Goal: Task Accomplishment & Management: Use online tool/utility

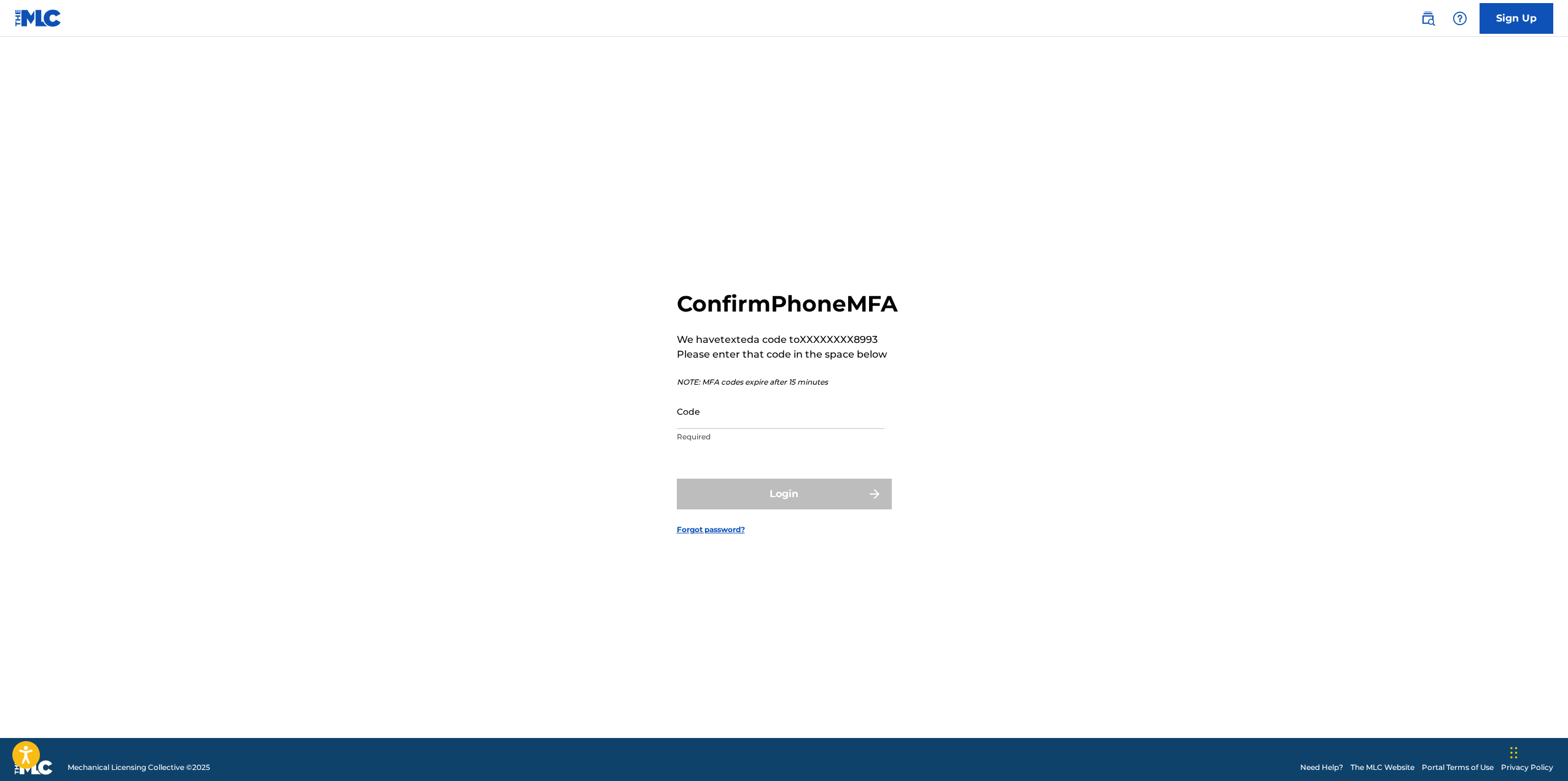
click at [720, 429] on input "Code" at bounding box center [780, 411] width 207 height 35
type input "469930"
click at [779, 508] on button "Login" at bounding box center [784, 494] width 215 height 30
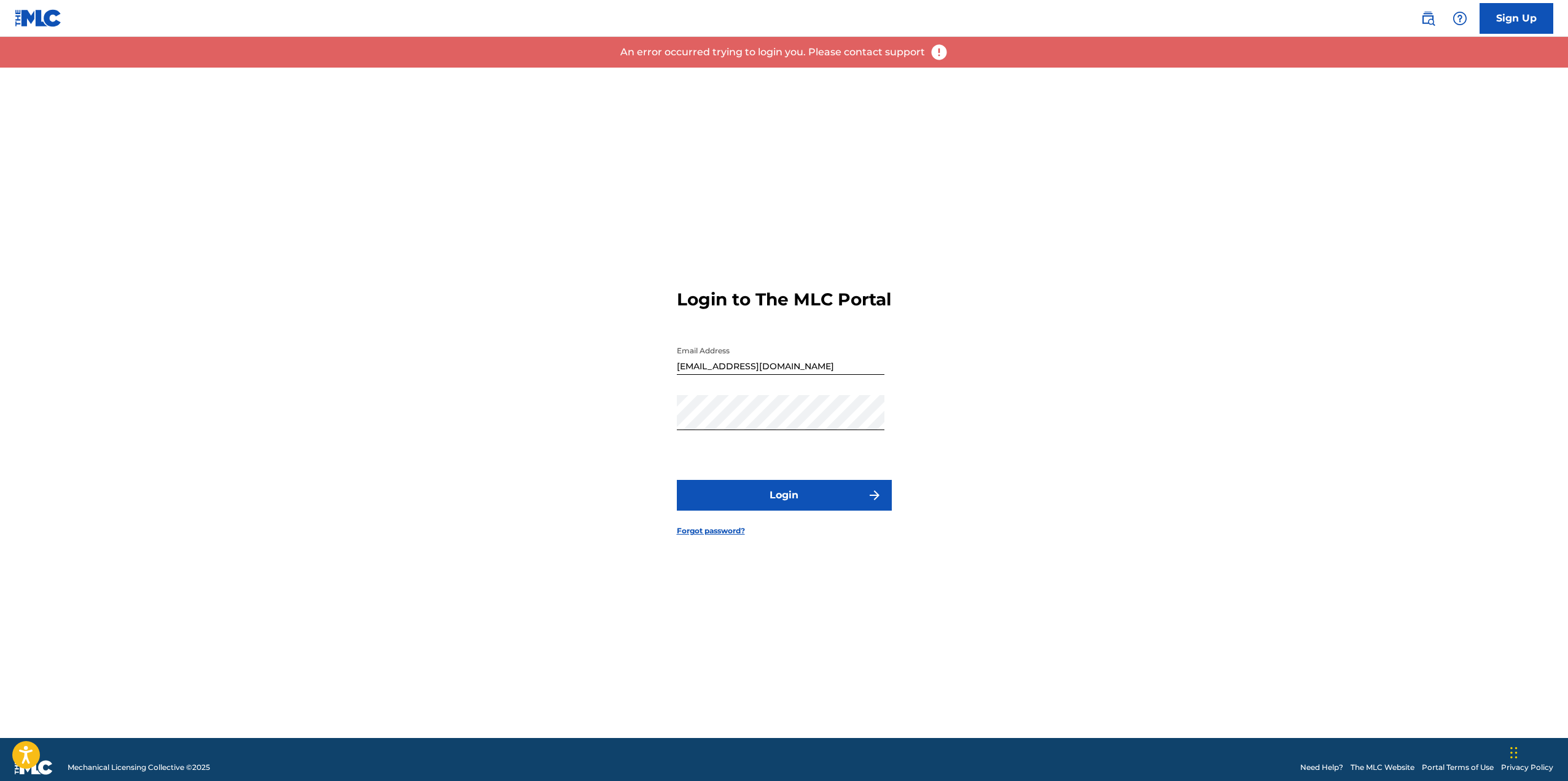
click at [783, 507] on button "Login" at bounding box center [784, 495] width 215 height 30
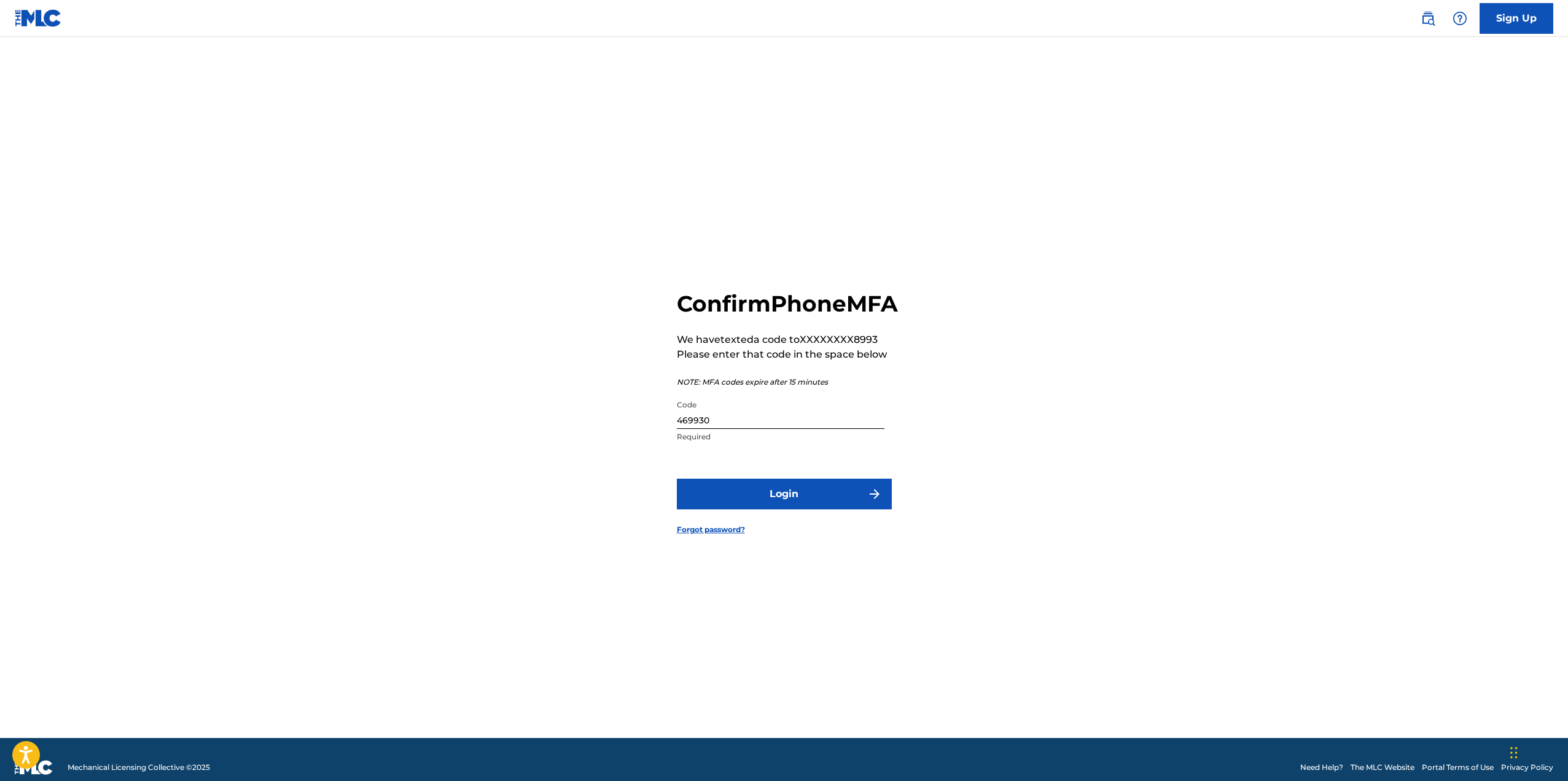
click at [725, 429] on input "469930" at bounding box center [780, 411] width 207 height 35
type input "496930"
click at [677, 479] on button "Login" at bounding box center [784, 494] width 215 height 30
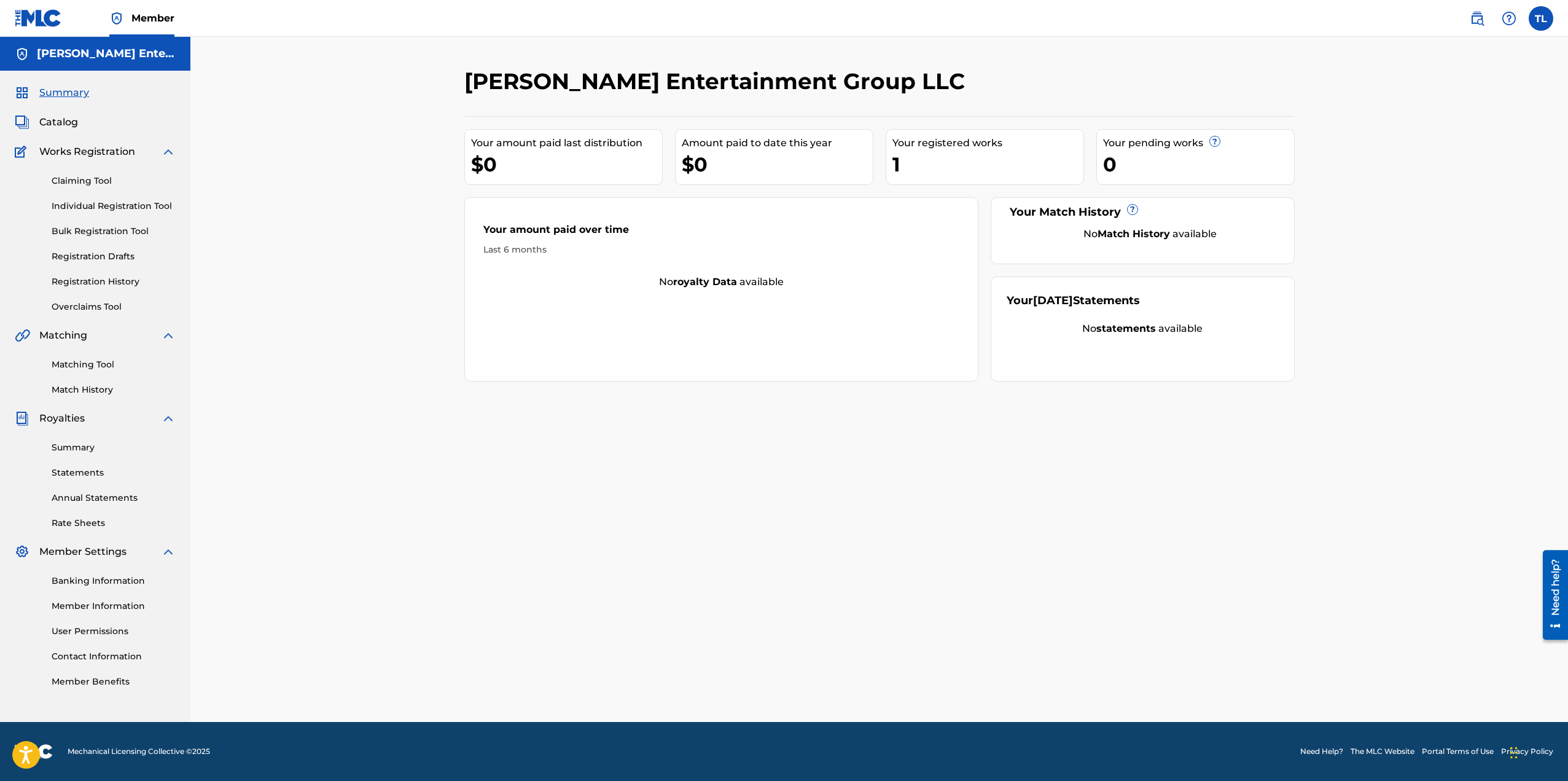
click at [90, 363] on link "Matching Tool" at bounding box center [114, 364] width 124 height 13
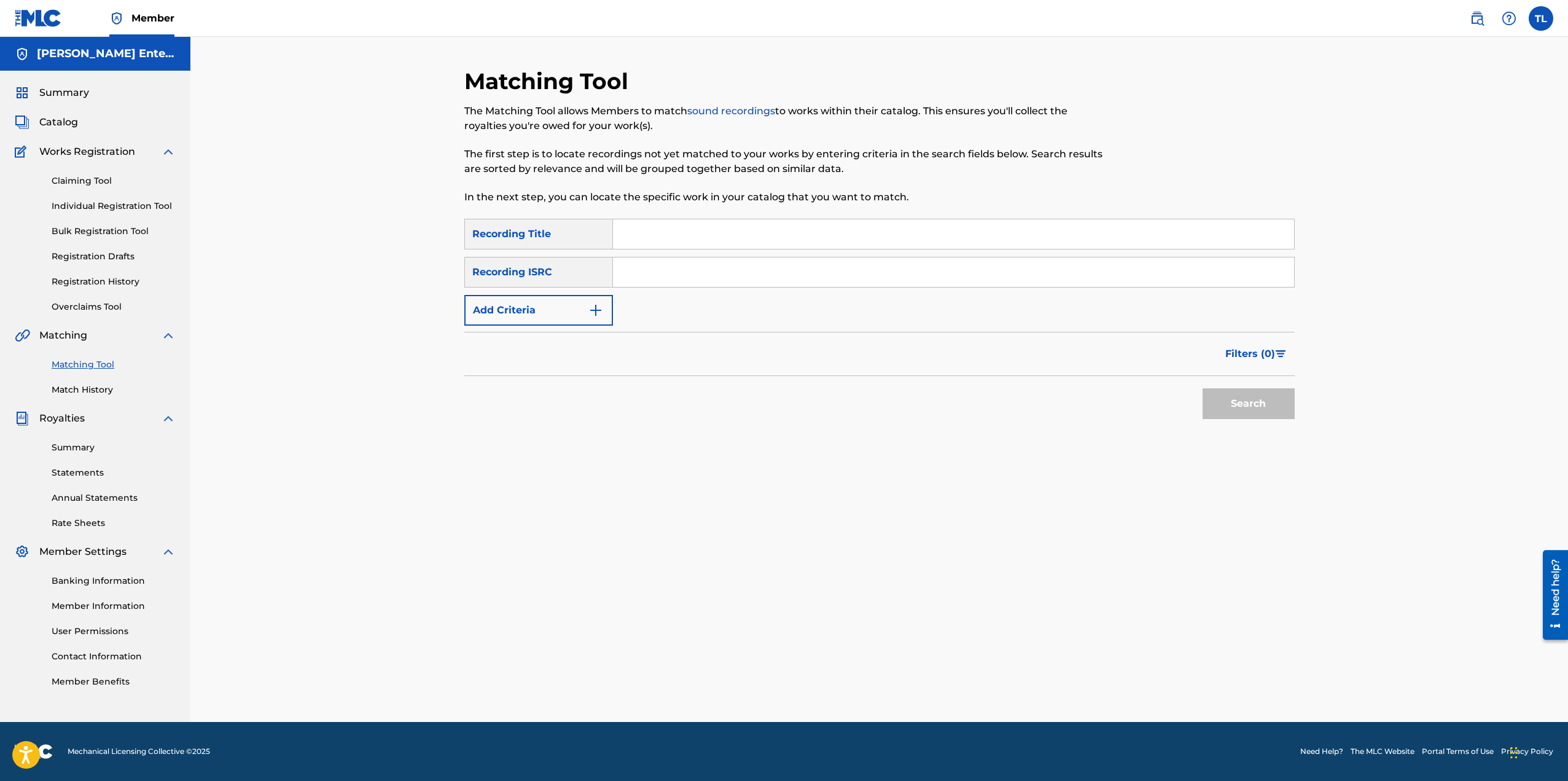
click at [683, 236] on input "Search Form" at bounding box center [954, 234] width 681 height 30
type input "keep you satisfied"
click at [1229, 400] on button "Search" at bounding box center [1248, 403] width 92 height 30
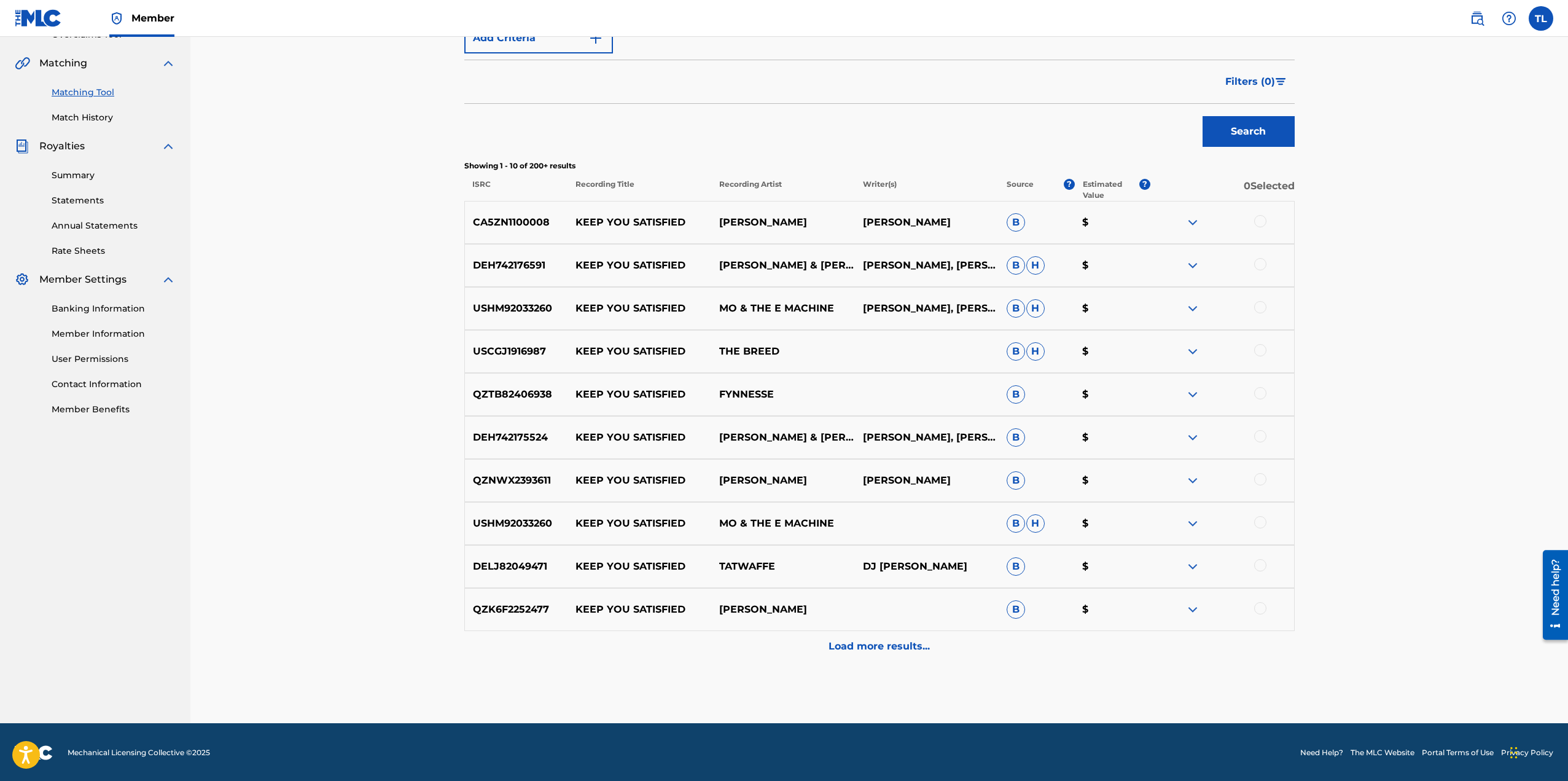
scroll to position [274, 0]
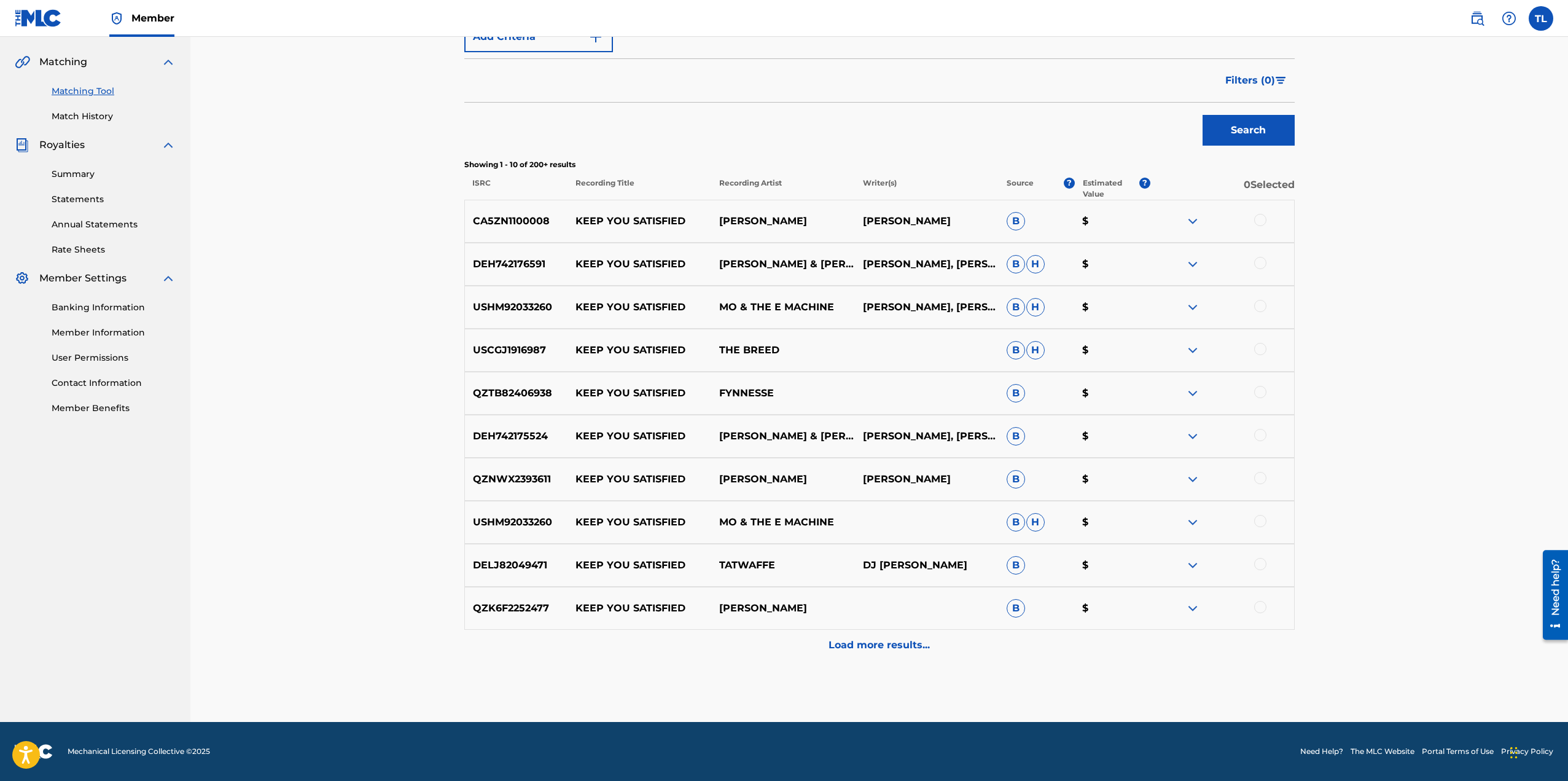
click at [850, 645] on p "Load more results..." at bounding box center [878, 645] width 101 height 14
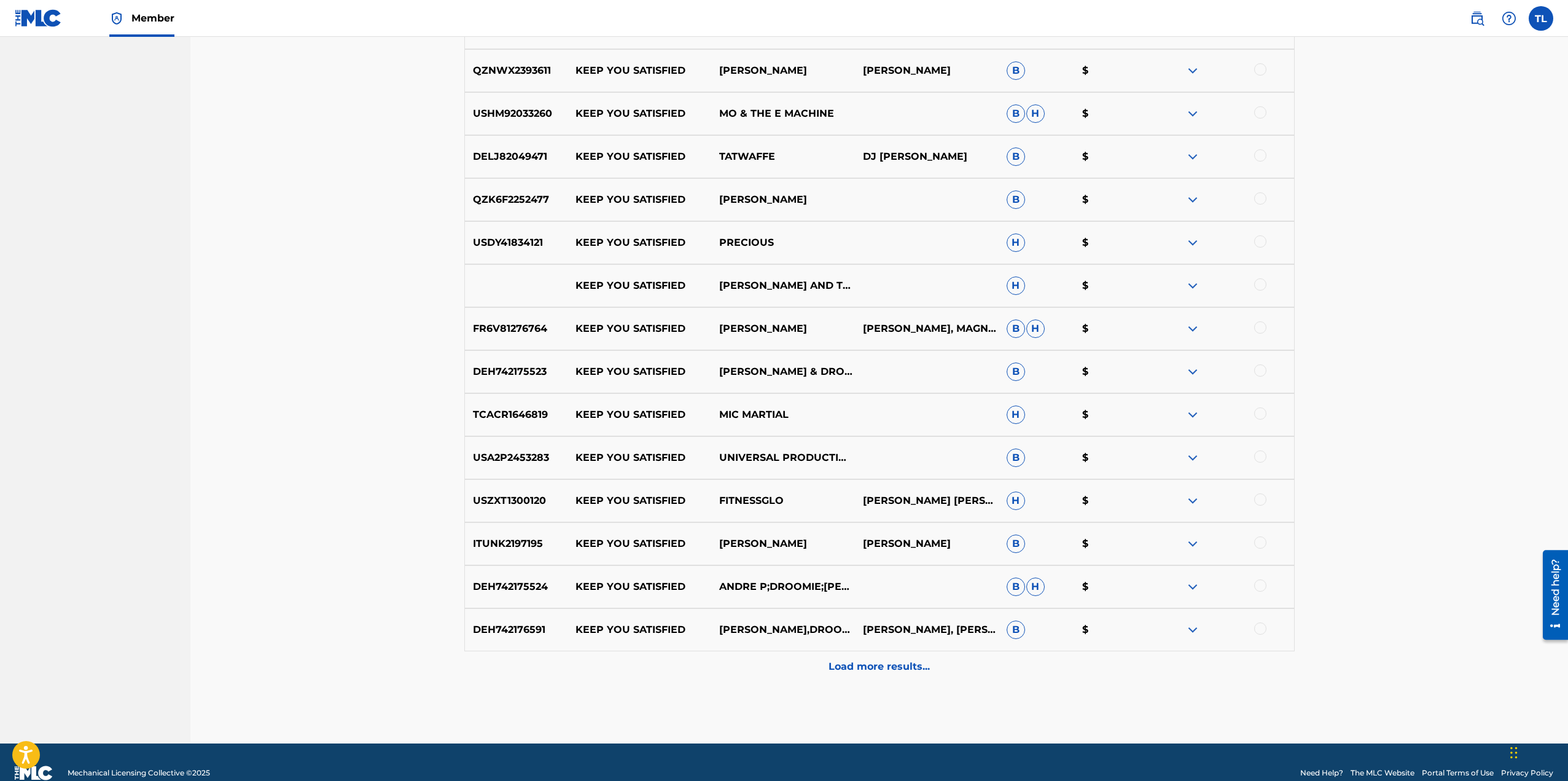
scroll to position [703, 0]
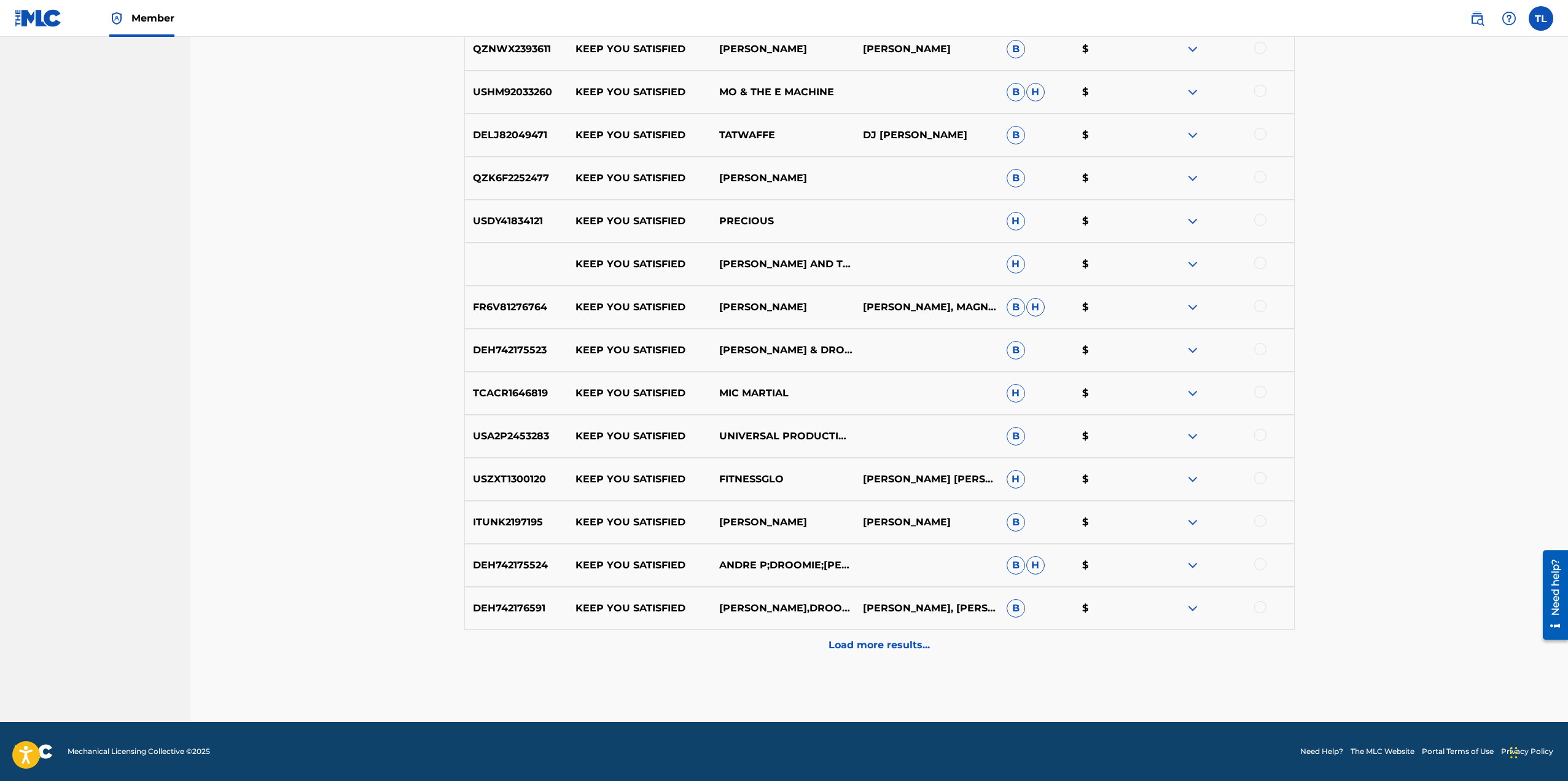
click at [855, 647] on p "Load more results..." at bounding box center [878, 645] width 101 height 14
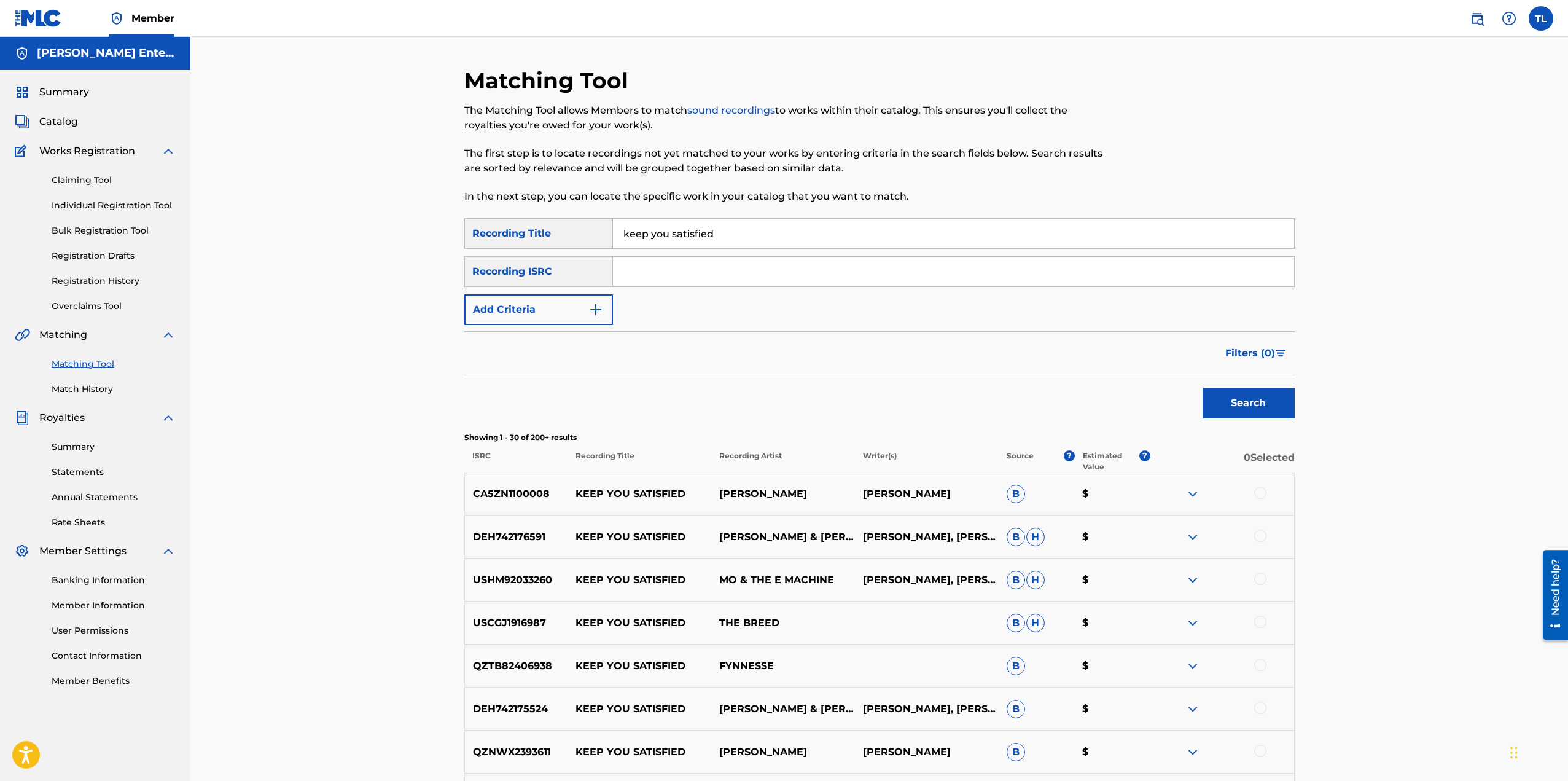
scroll to position [0, 0]
click at [588, 315] on img "Search Form" at bounding box center [595, 309] width 14 height 14
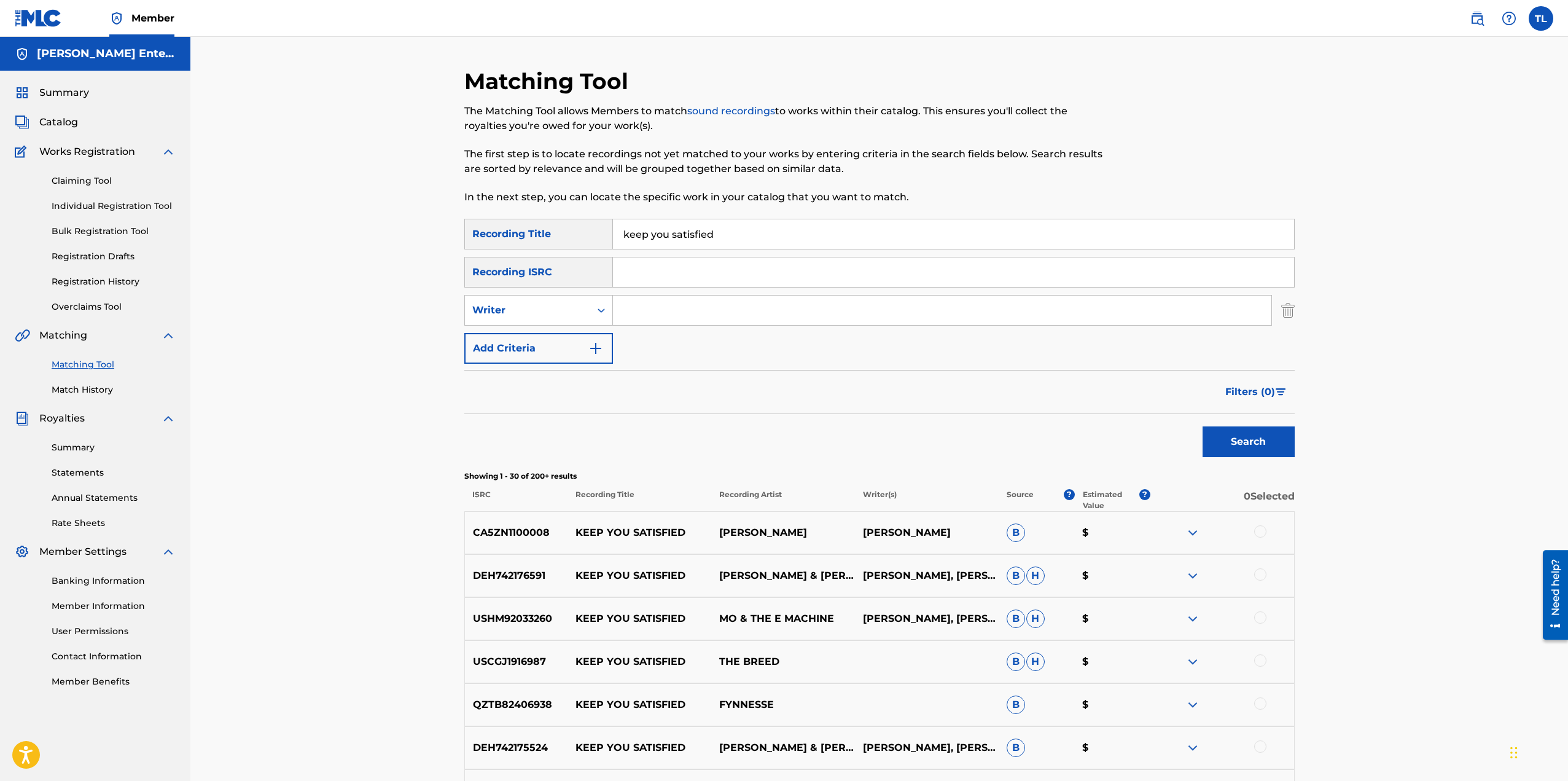
click at [718, 233] on input "keep you satisfied" at bounding box center [954, 234] width 681 height 30
click at [644, 320] on input "Search Form" at bounding box center [942, 310] width 658 height 30
click at [1276, 439] on button "Search" at bounding box center [1248, 441] width 92 height 30
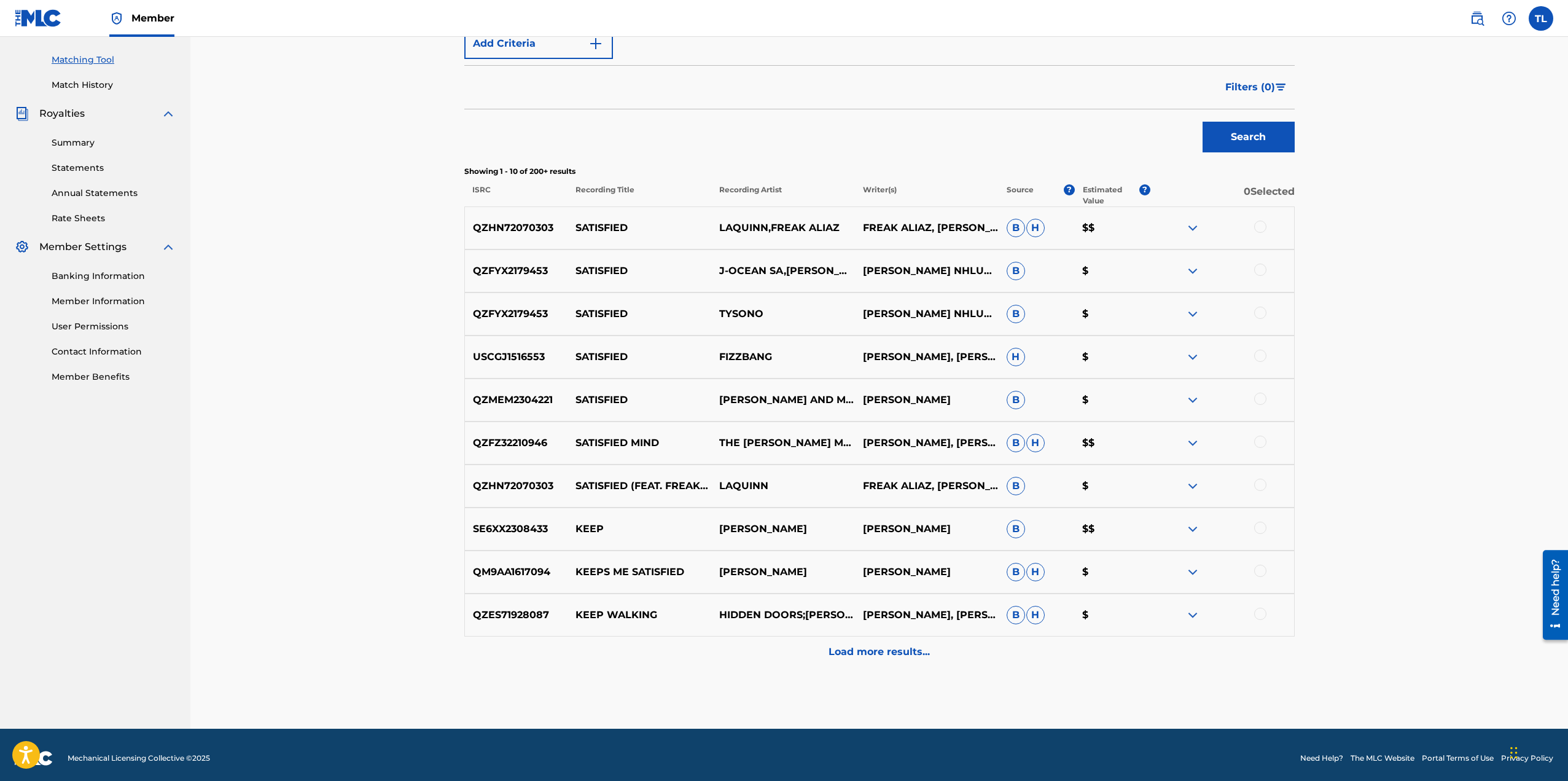
scroll to position [312, 0]
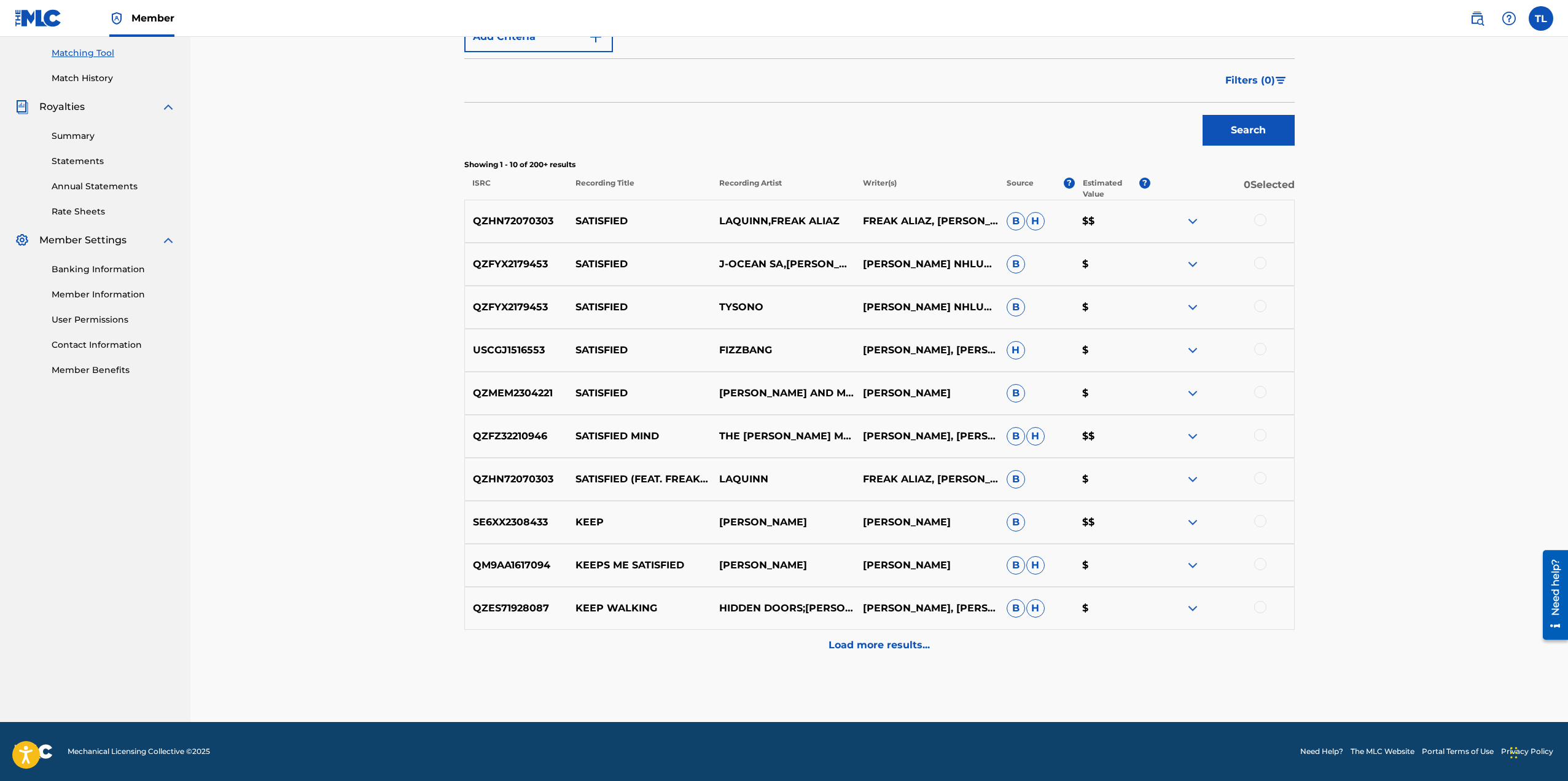
click at [898, 649] on p "Load more results..." at bounding box center [878, 645] width 101 height 14
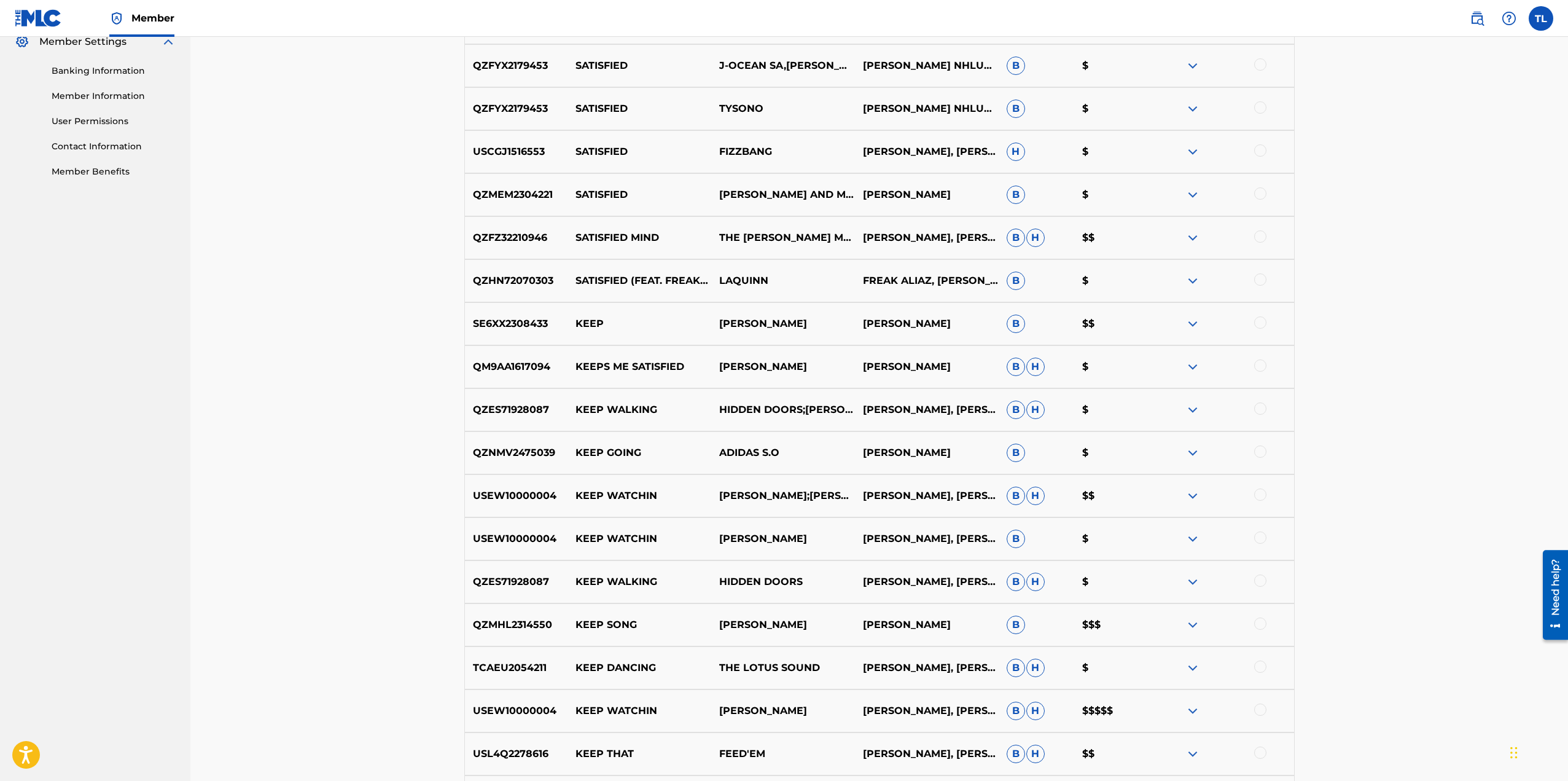
scroll to position [676, 0]
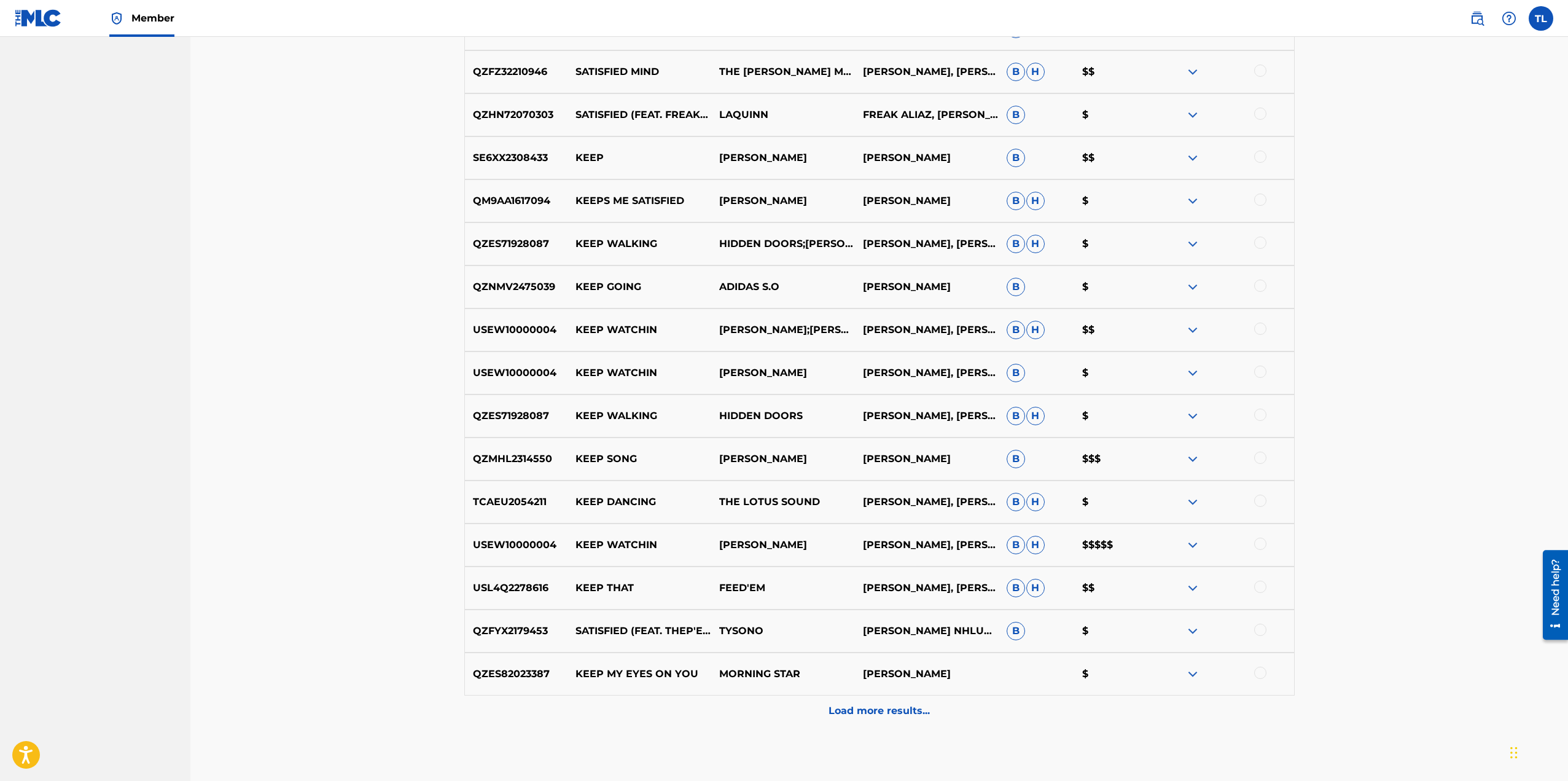
click at [888, 708] on p "Load more results..." at bounding box center [878, 710] width 101 height 14
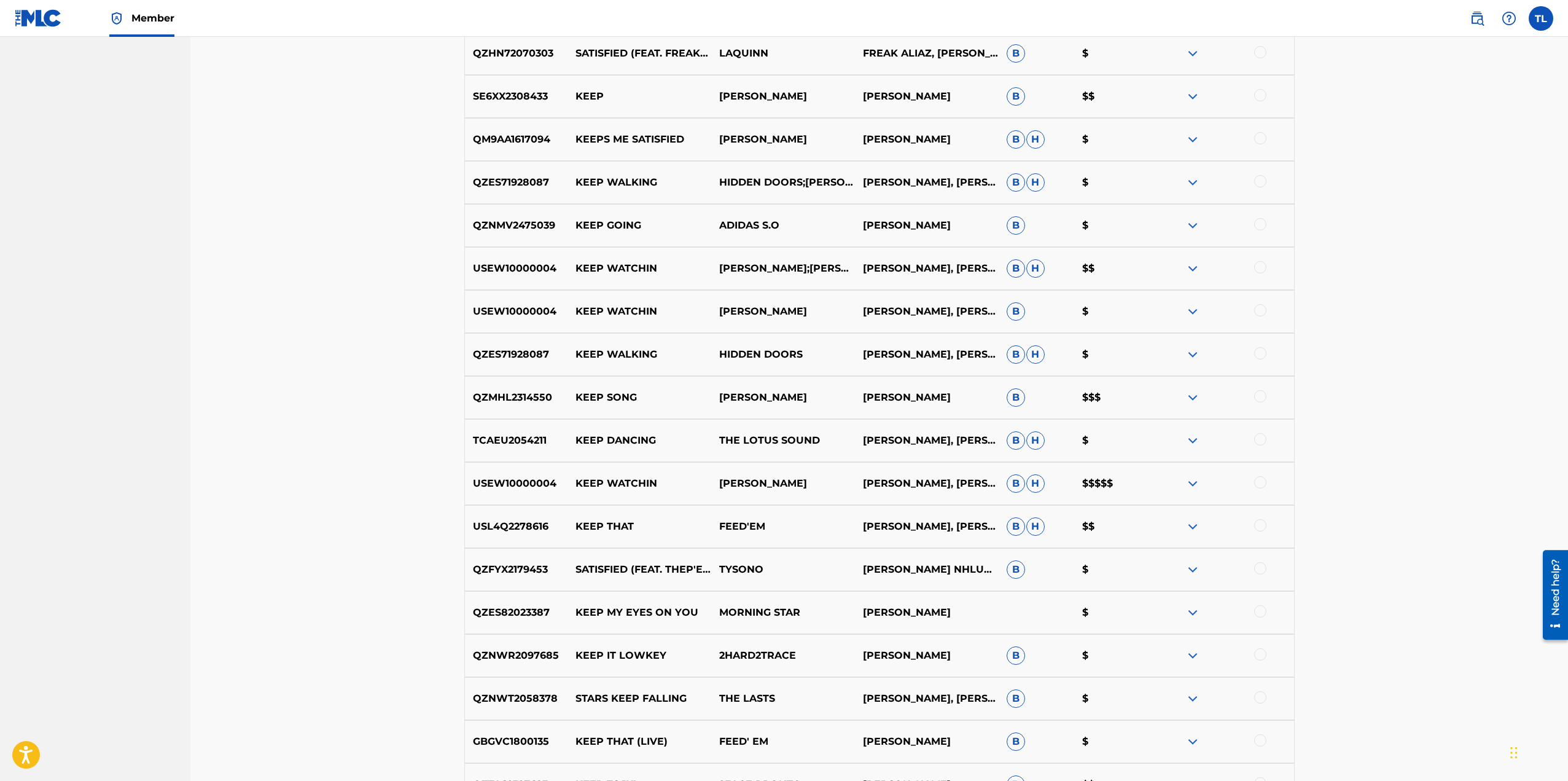
scroll to position [1106, 0]
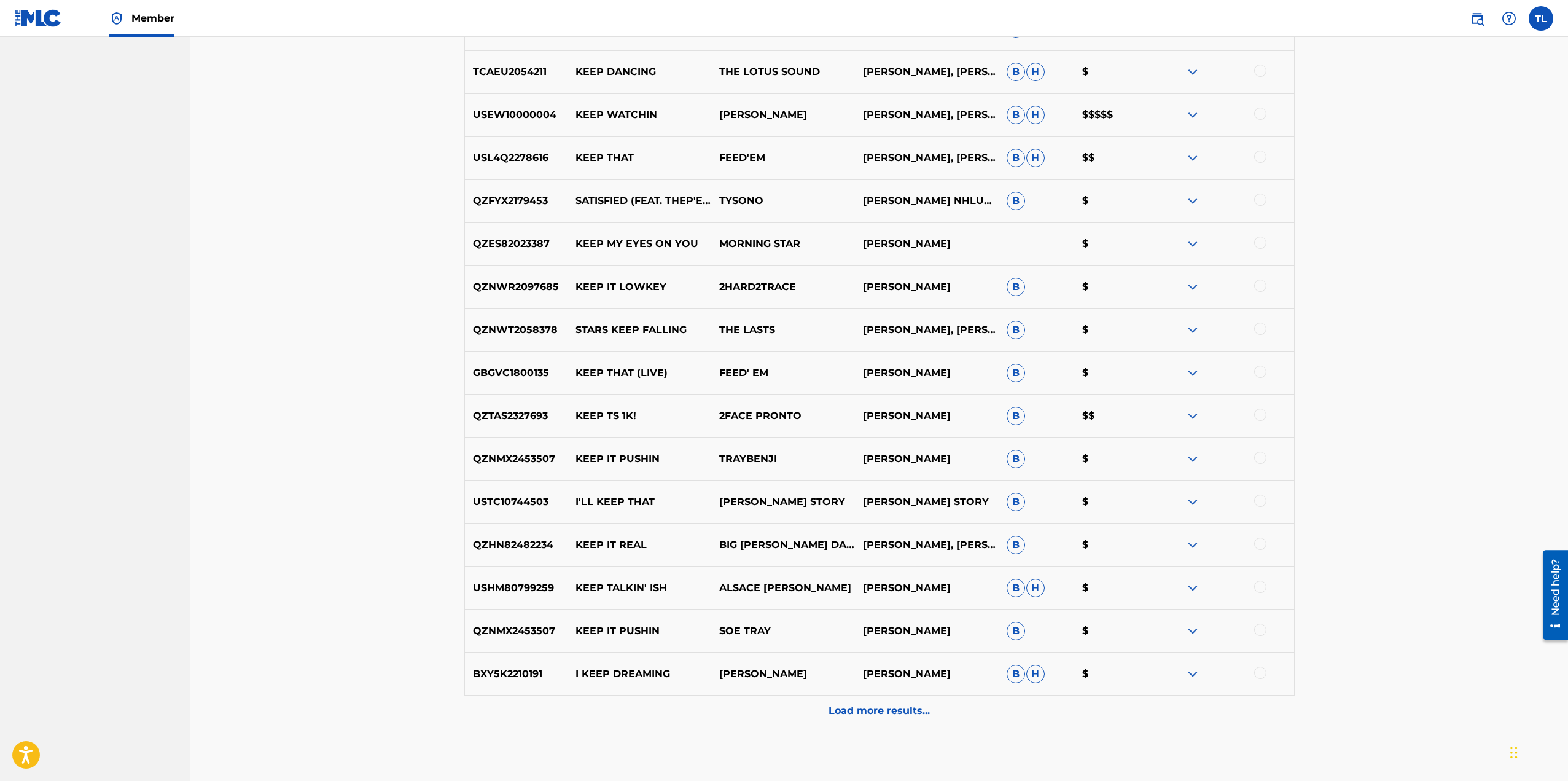
click at [887, 709] on p "Load more results..." at bounding box center [878, 710] width 101 height 14
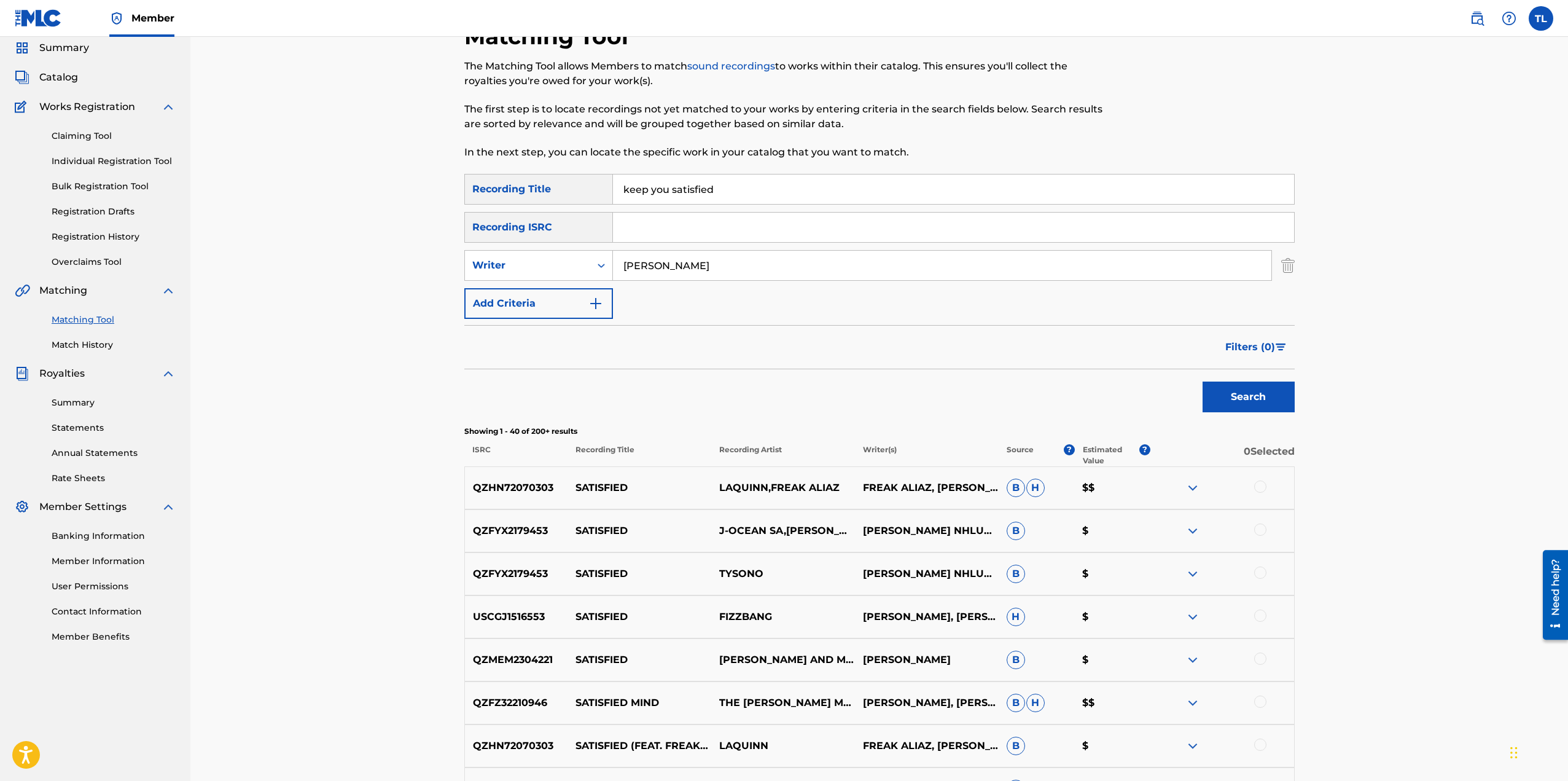
scroll to position [0, 0]
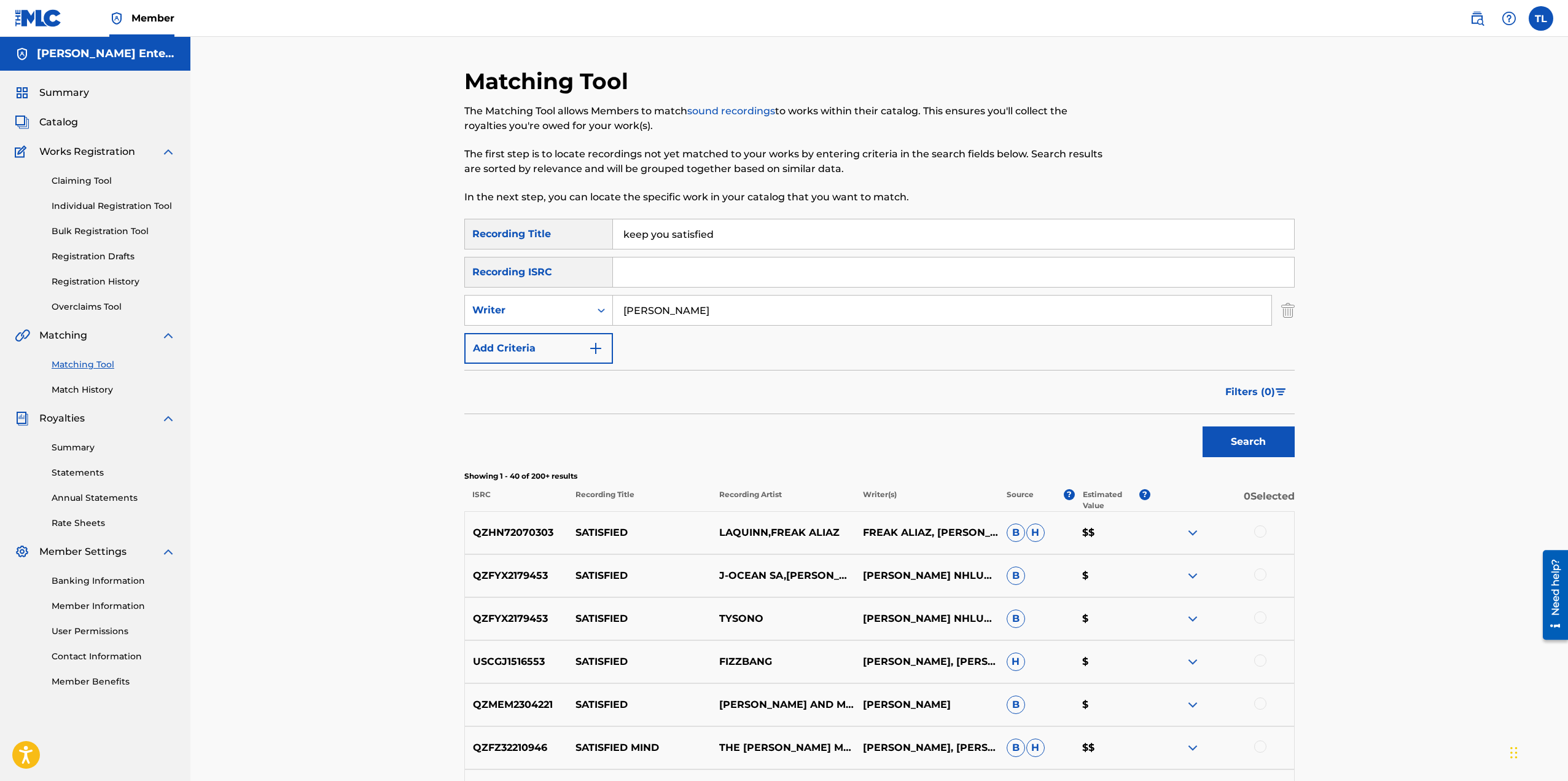
click at [649, 307] on input "[PERSON_NAME]" at bounding box center [942, 310] width 658 height 30
type input "[PERSON_NAME]"
click at [1236, 438] on button "Search" at bounding box center [1248, 441] width 92 height 30
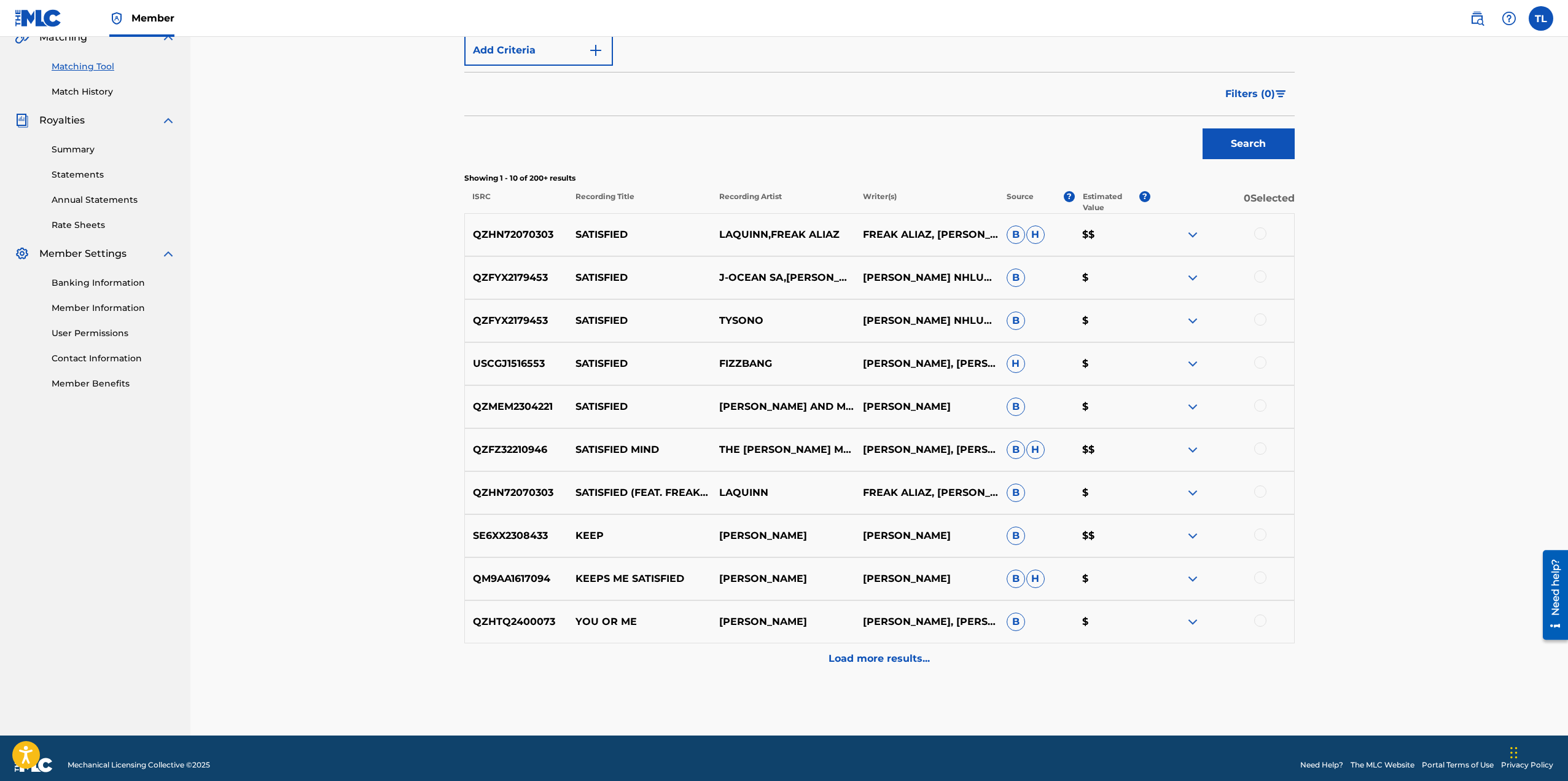
scroll to position [307, 0]
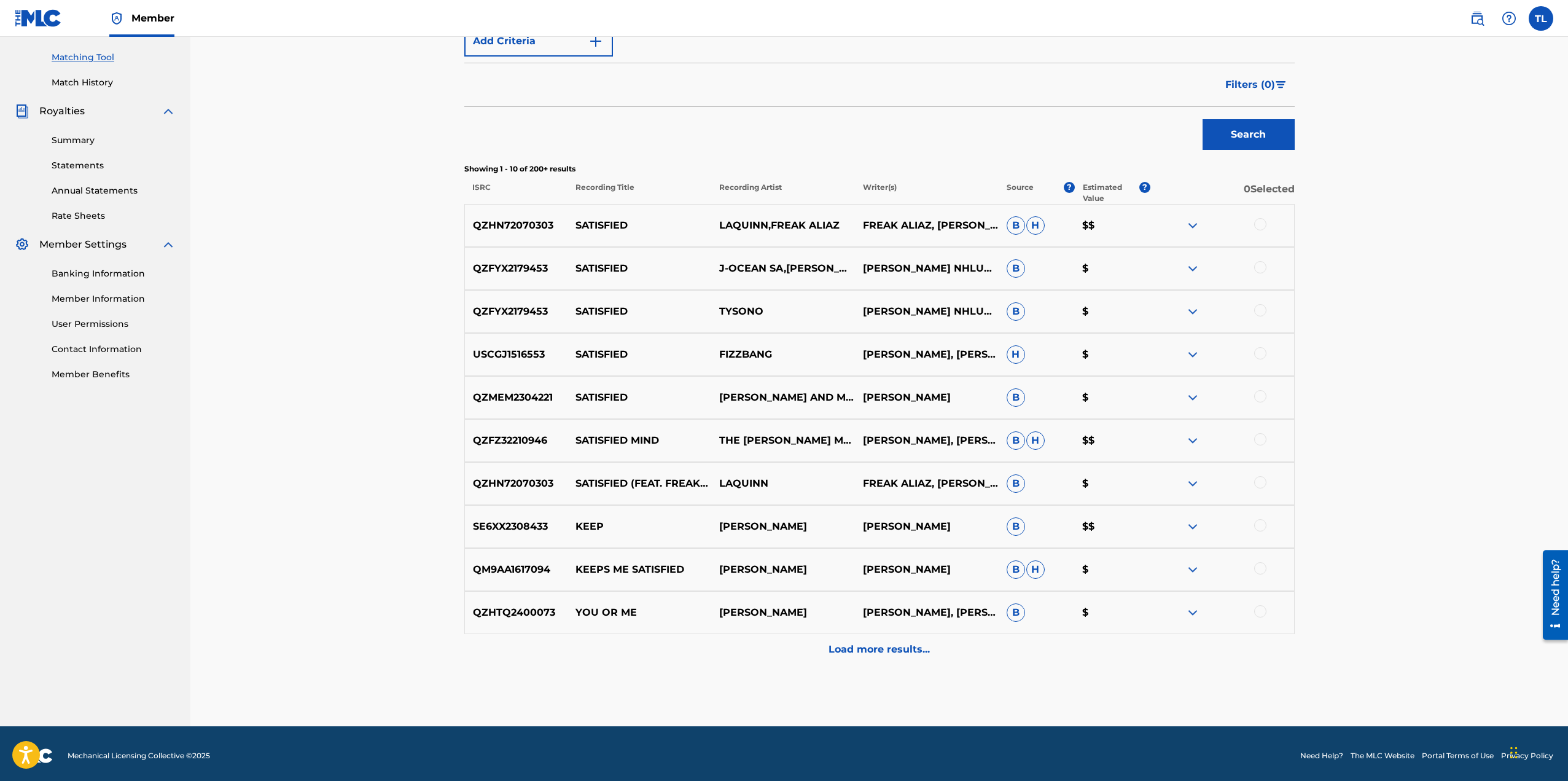
click at [878, 652] on p "Load more results..." at bounding box center [878, 648] width 101 height 14
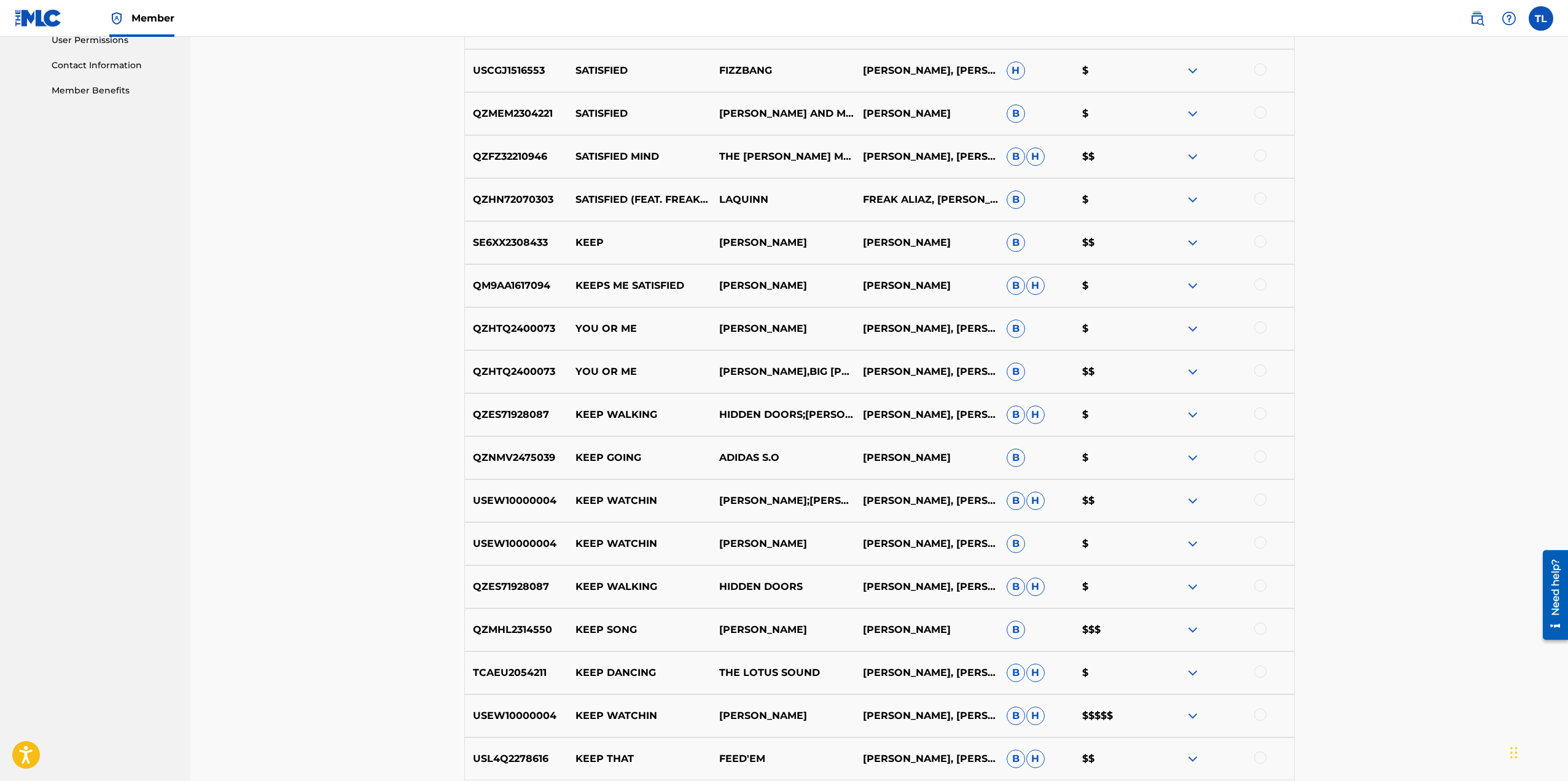
scroll to position [741, 0]
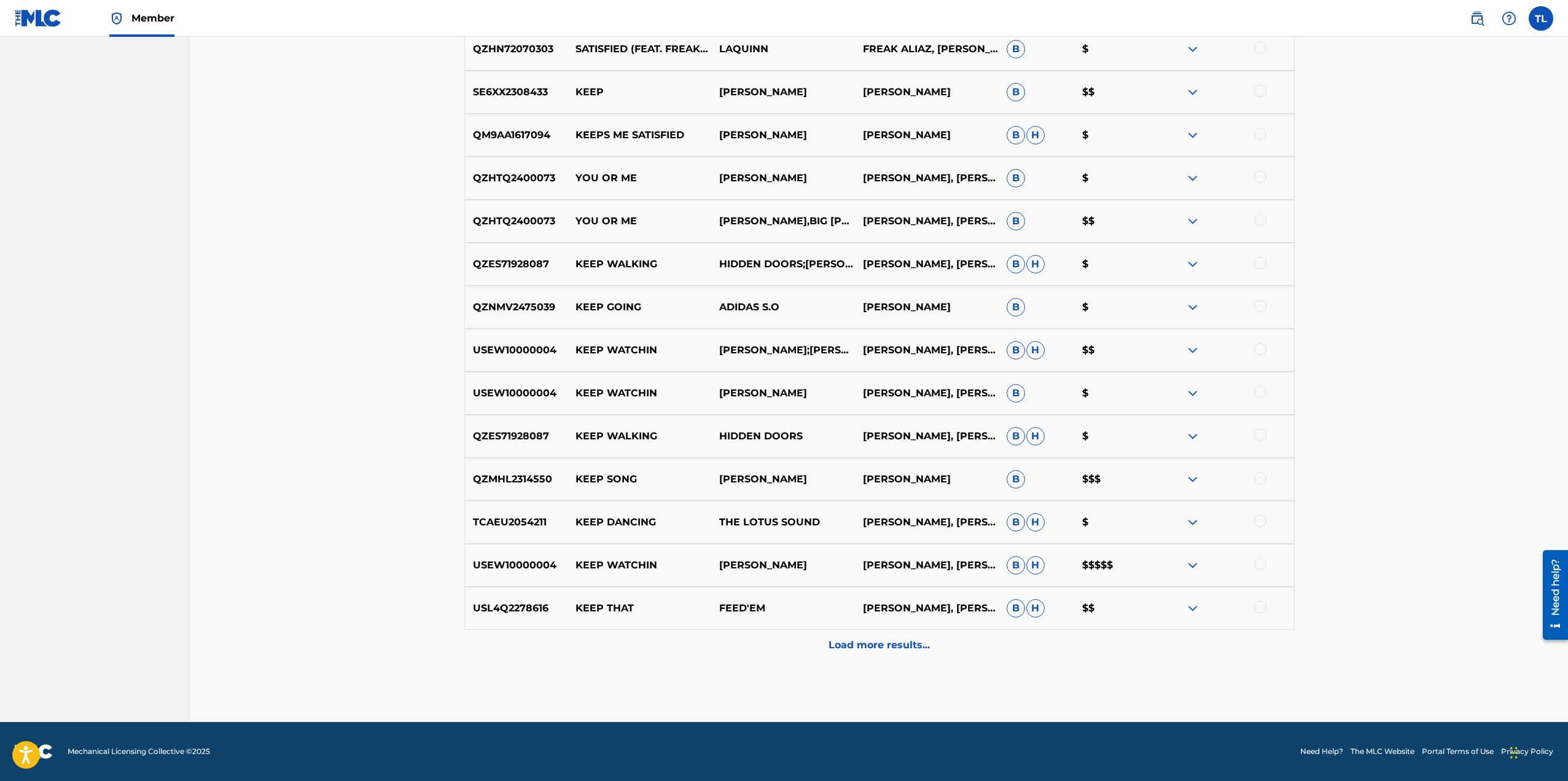
click at [878, 654] on div "Load more results..." at bounding box center [879, 645] width 830 height 30
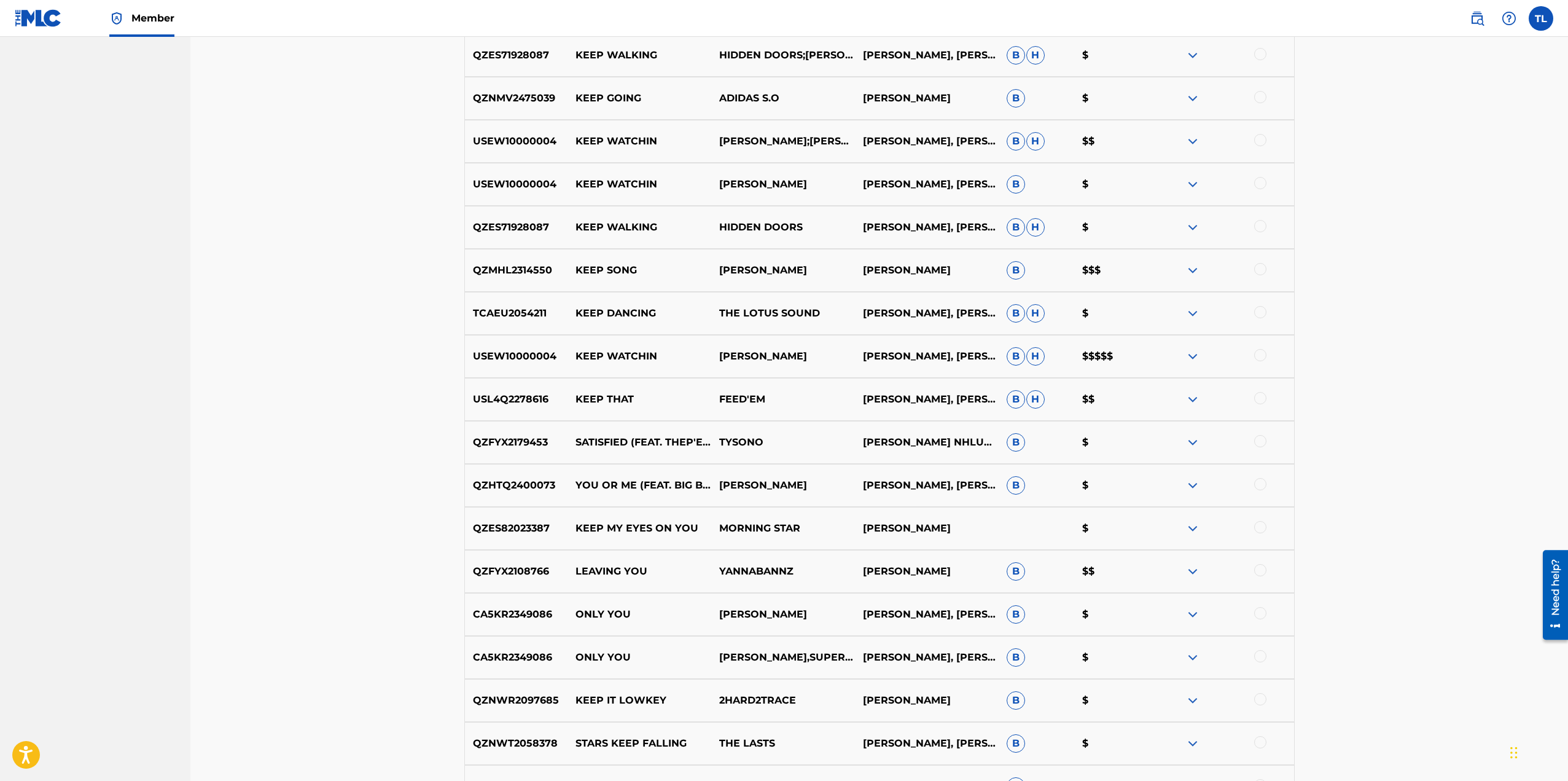
scroll to position [1171, 0]
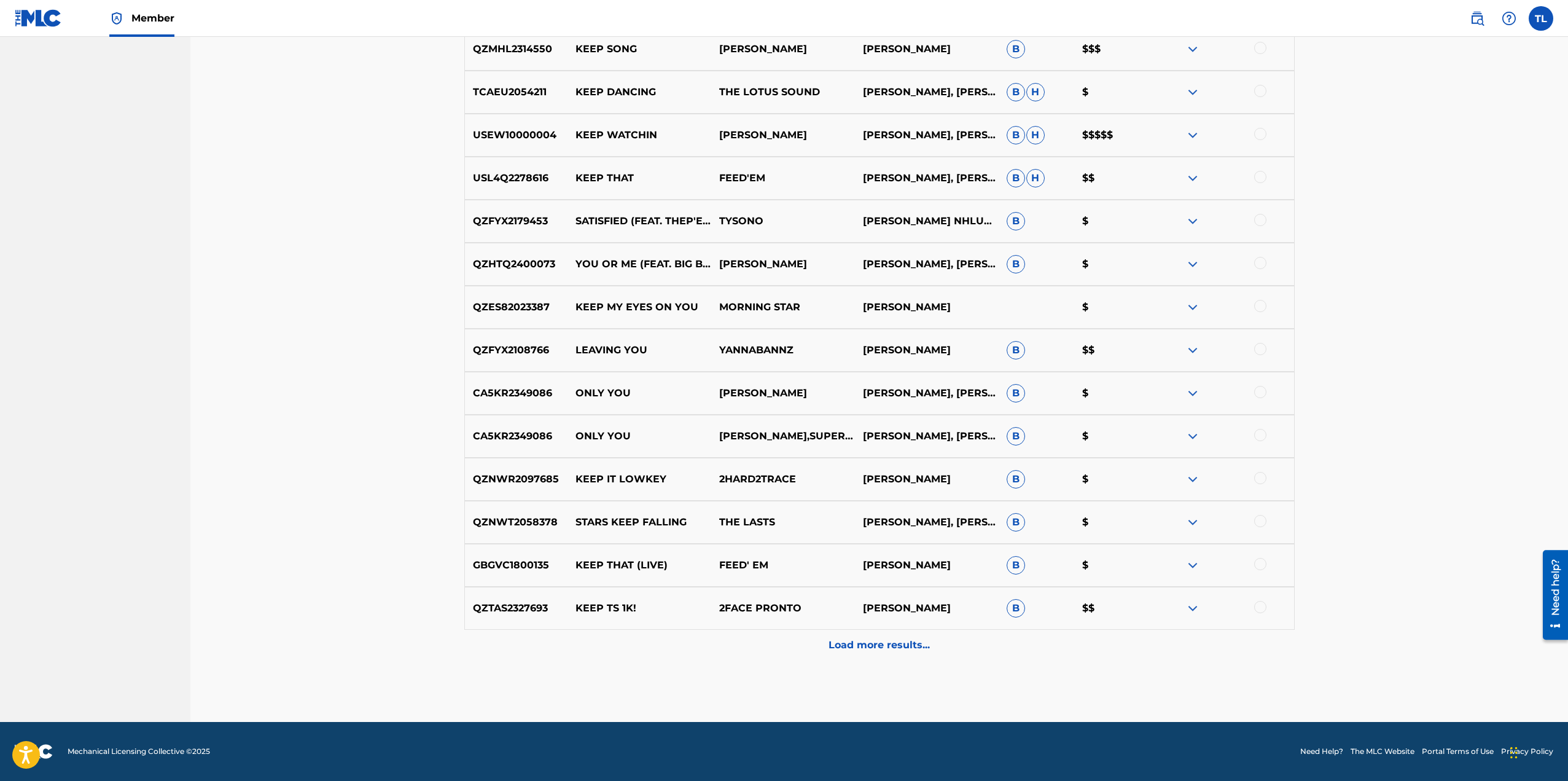
click at [853, 639] on p "Load more results..." at bounding box center [878, 645] width 101 height 14
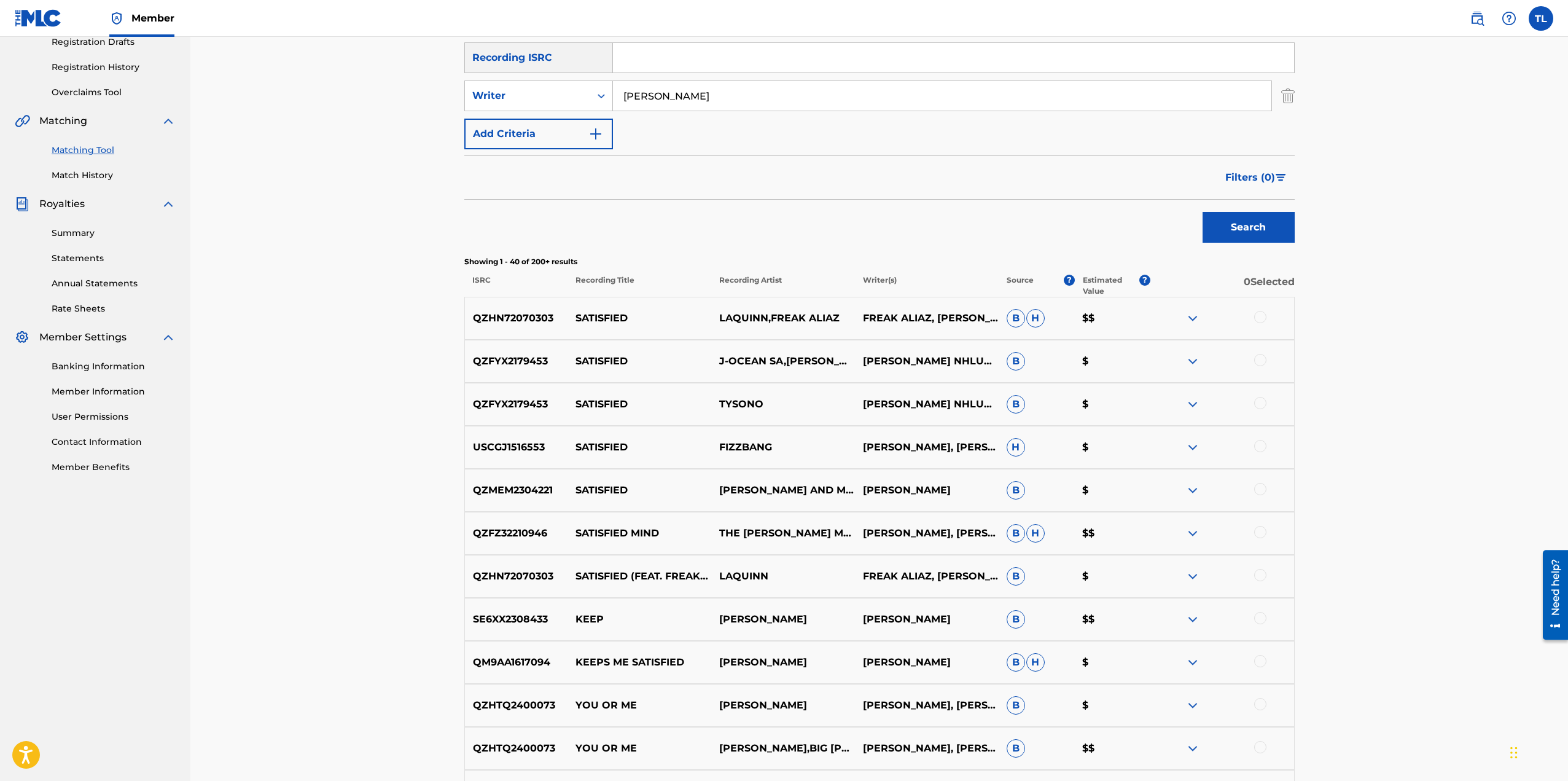
scroll to position [123, 0]
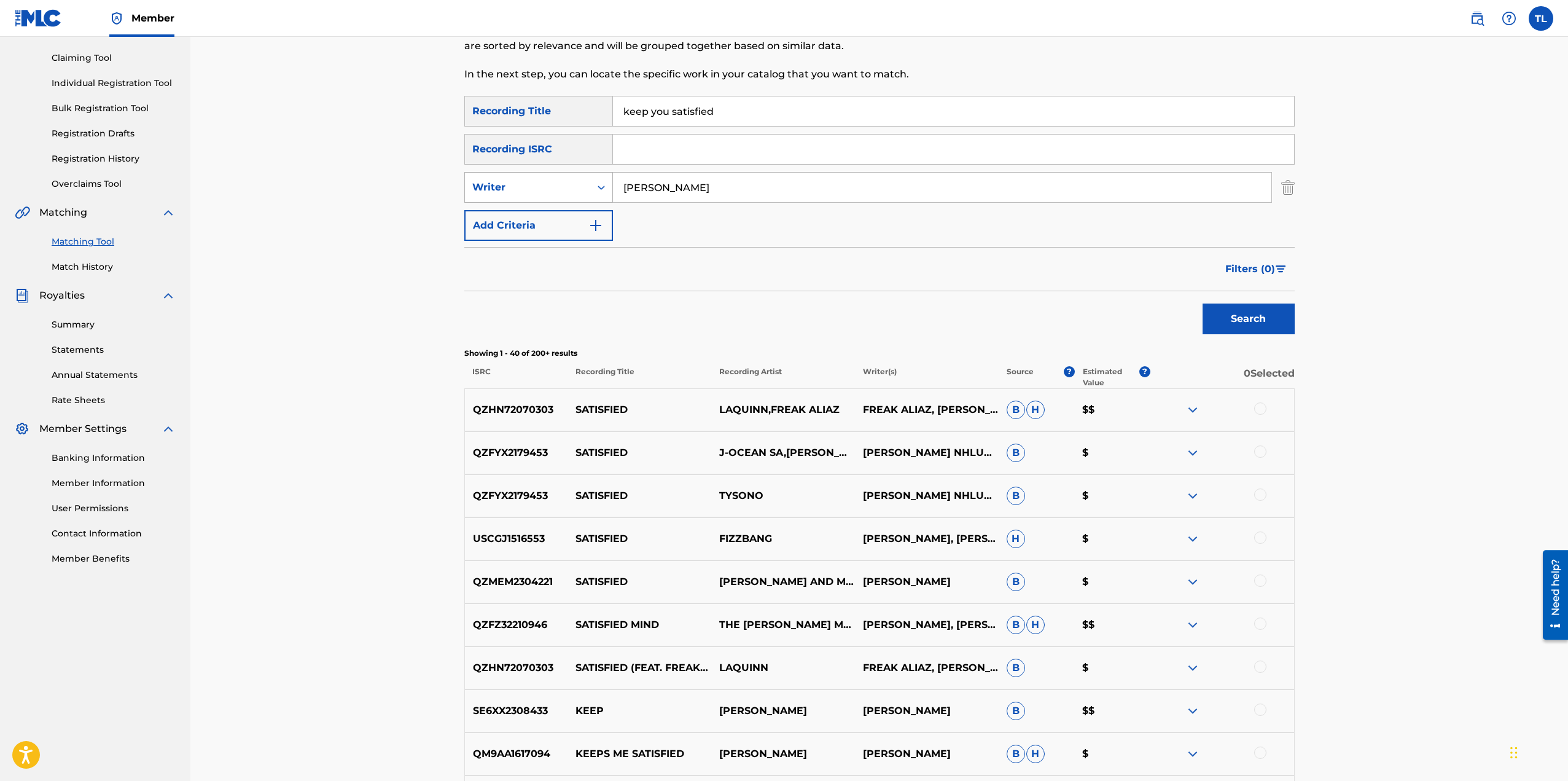
click at [598, 188] on icon "Search Form" at bounding box center [601, 187] width 12 height 12
click at [565, 216] on div "Recording Artist" at bounding box center [538, 218] width 147 height 30
click at [685, 188] on input "Search Form" at bounding box center [942, 187] width 658 height 30
type input "[PERSON_NAME]"
click at [1243, 328] on button "Search" at bounding box center [1248, 318] width 92 height 30
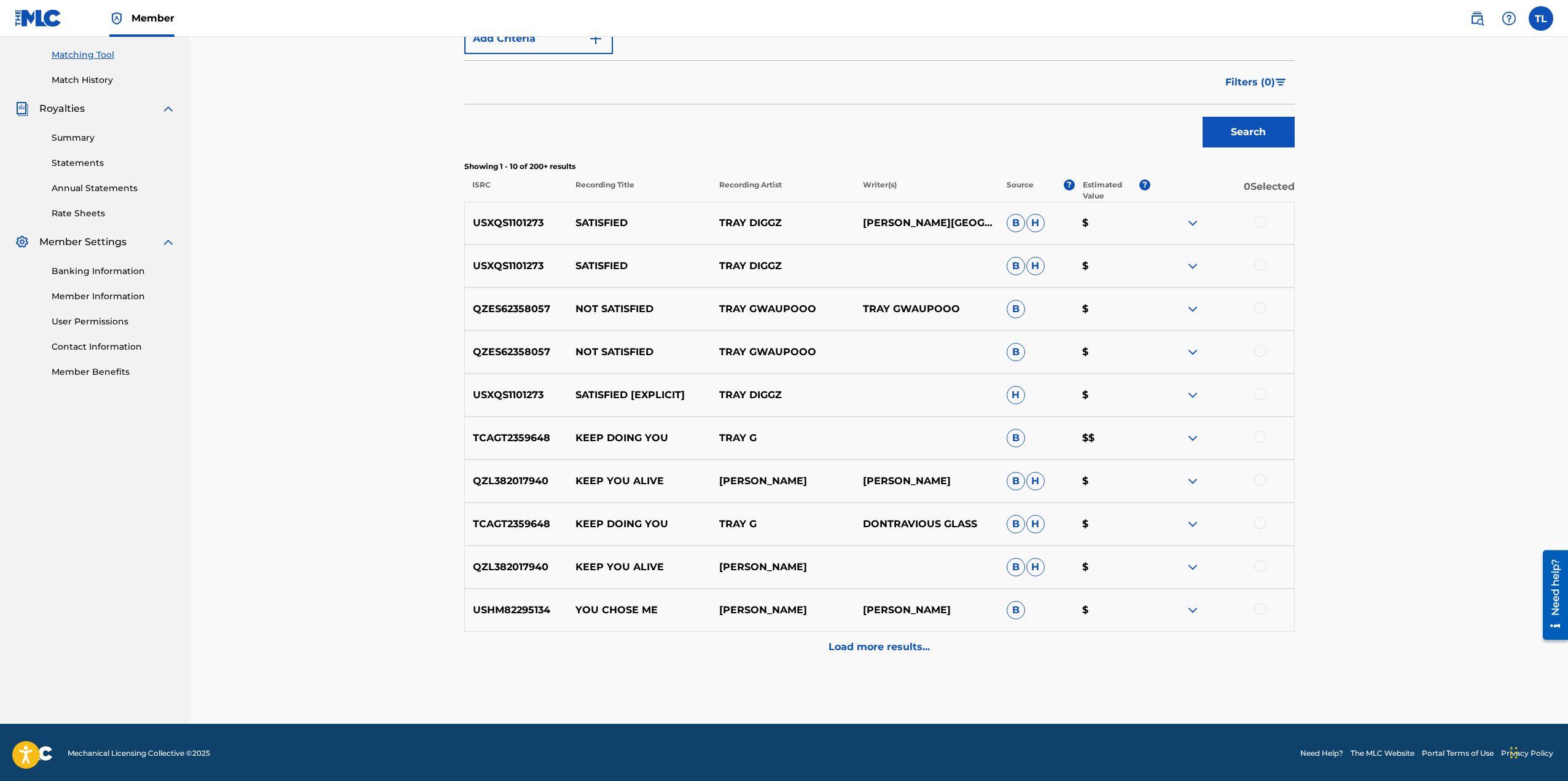
scroll to position [312, 0]
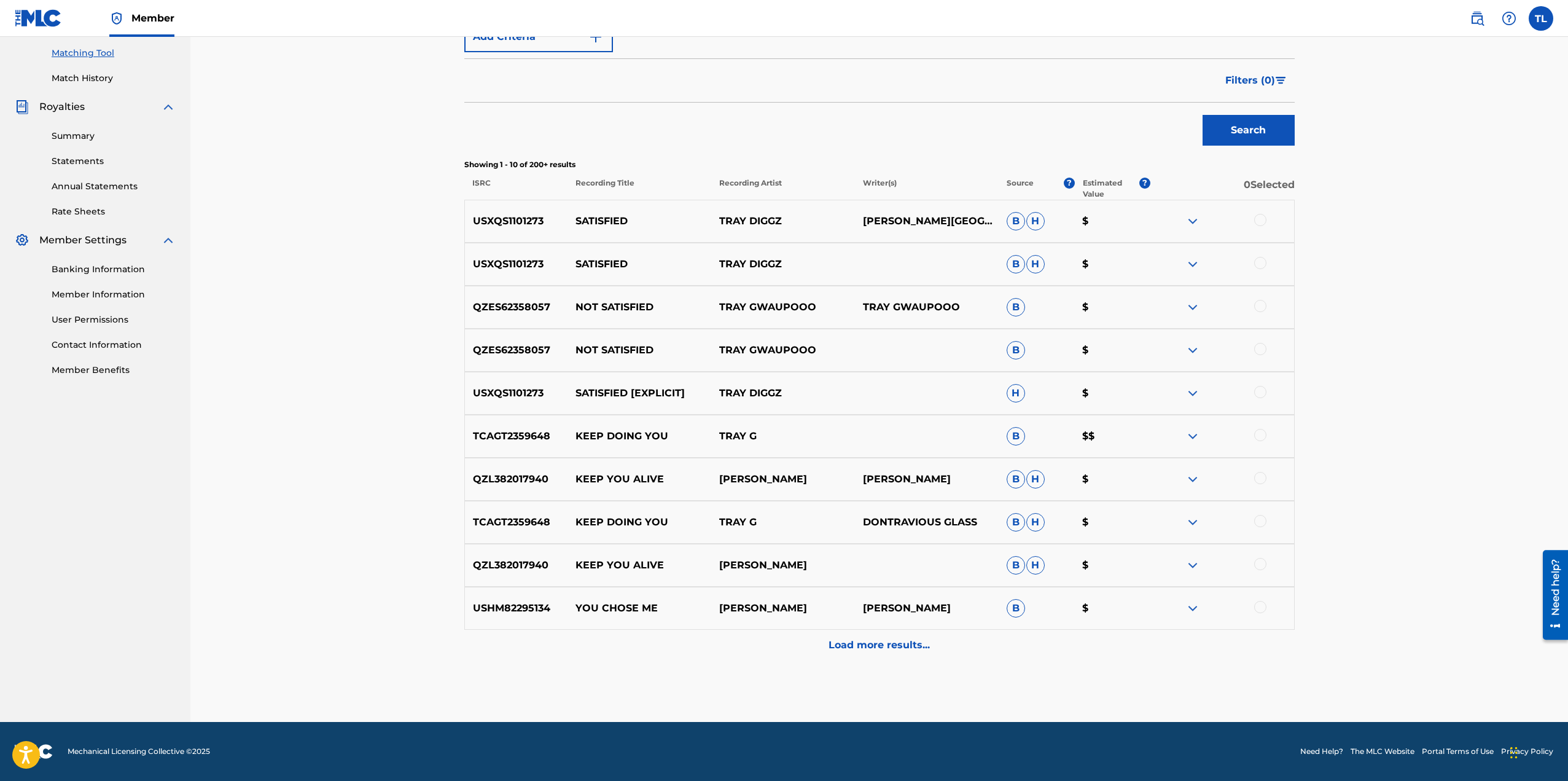
click at [895, 641] on p "Load more results..." at bounding box center [878, 645] width 101 height 14
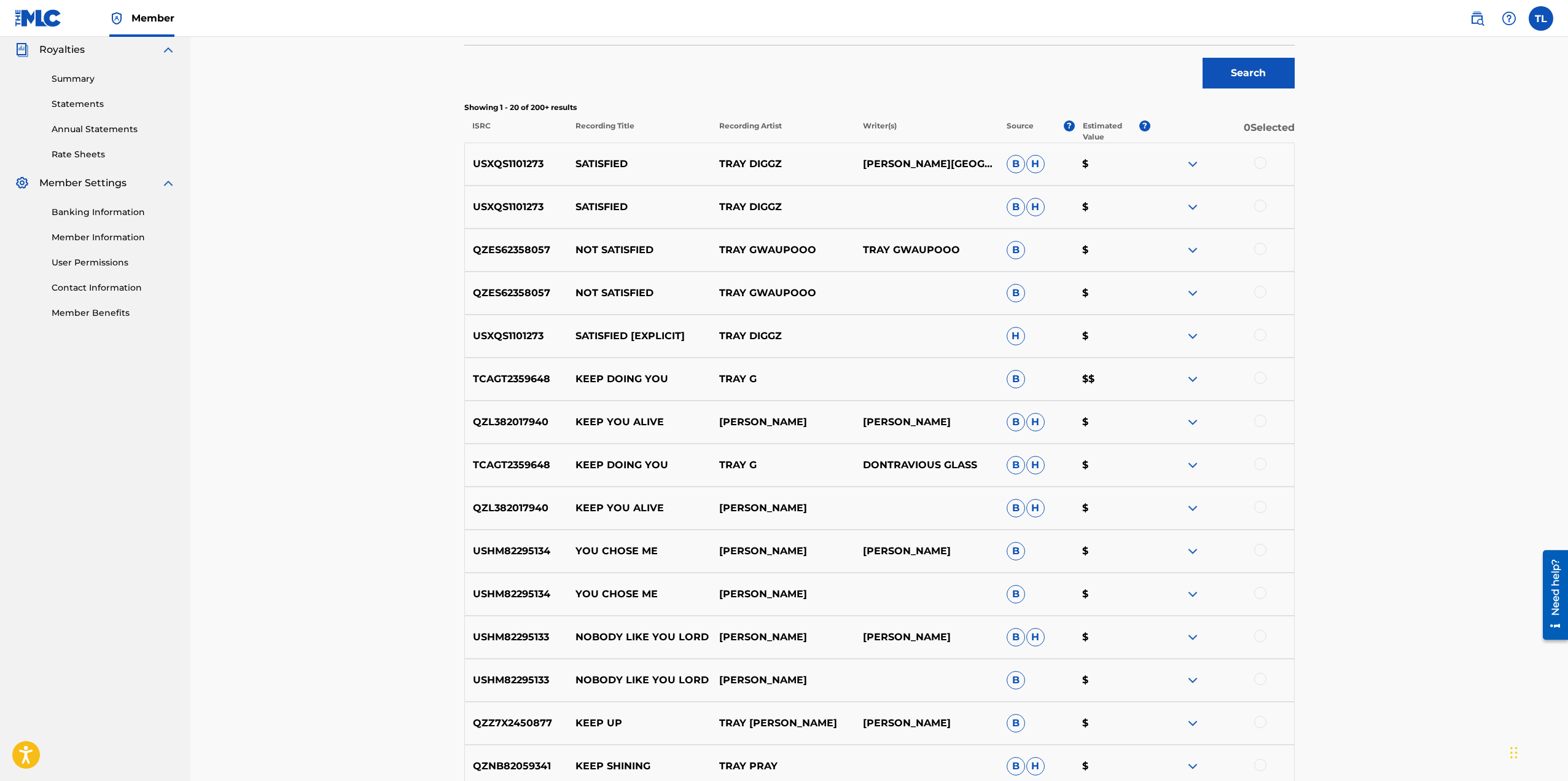
scroll to position [676, 0]
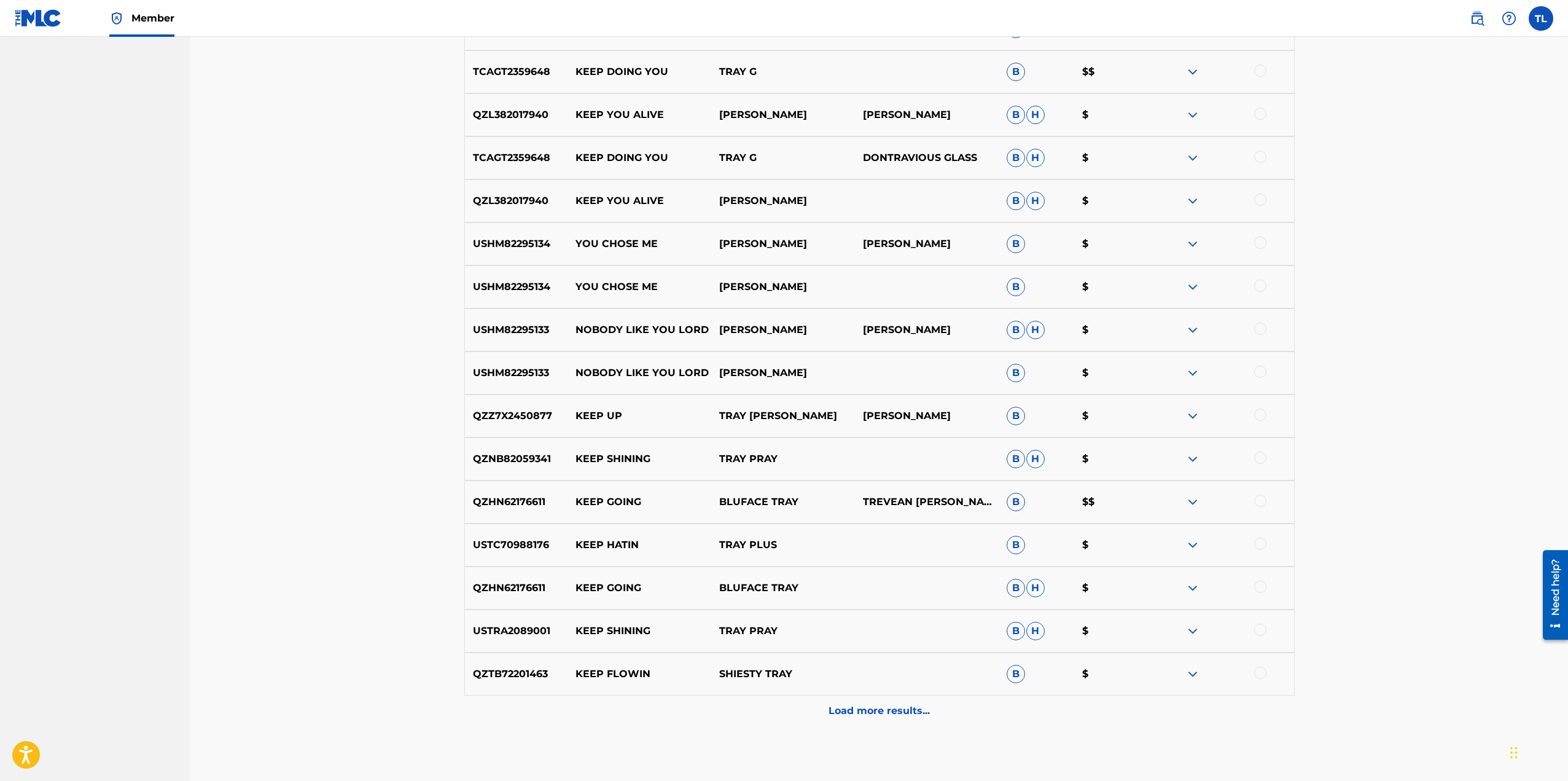
click at [875, 713] on p "Load more results..." at bounding box center [878, 710] width 101 height 14
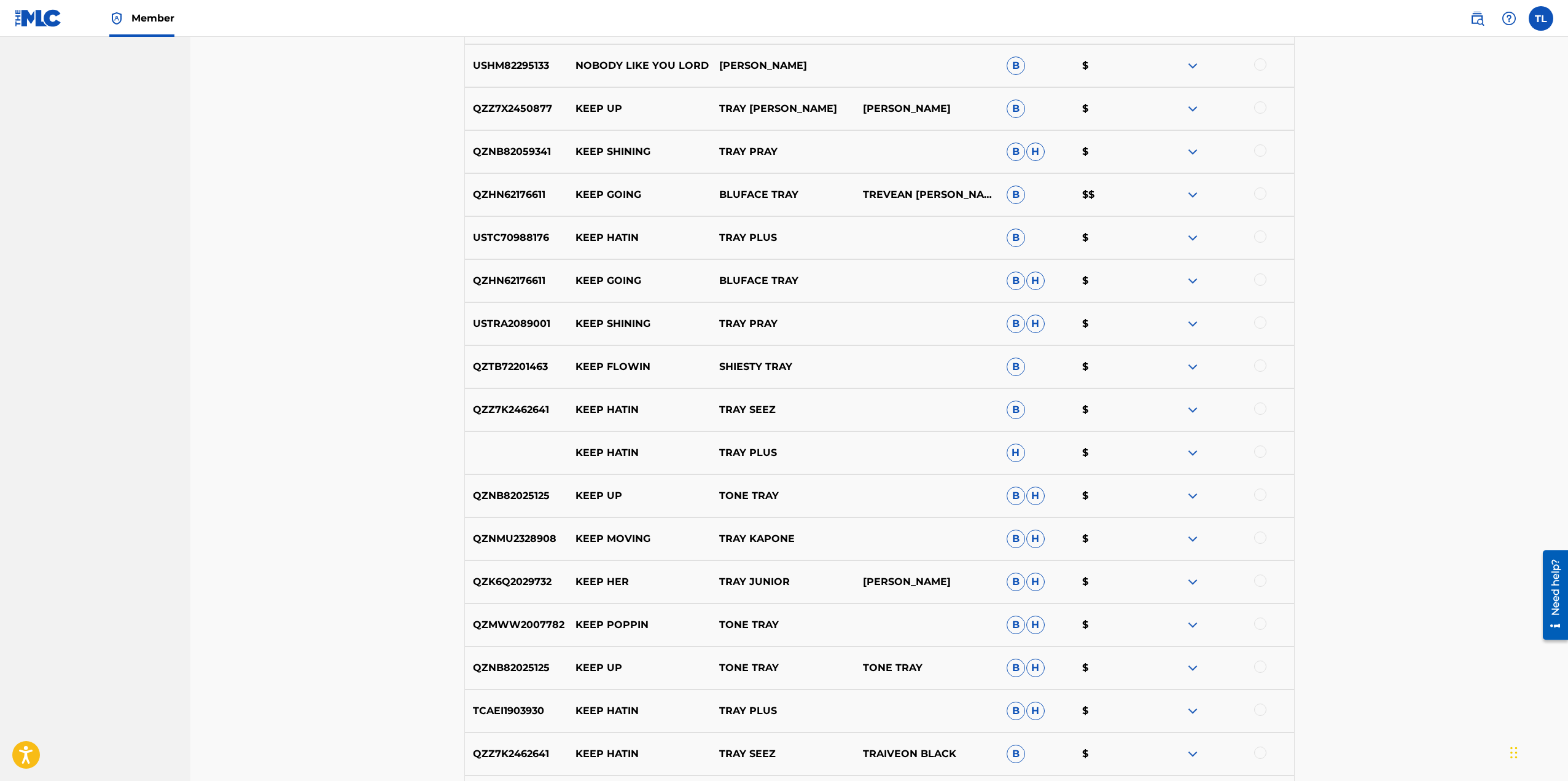
scroll to position [1171, 0]
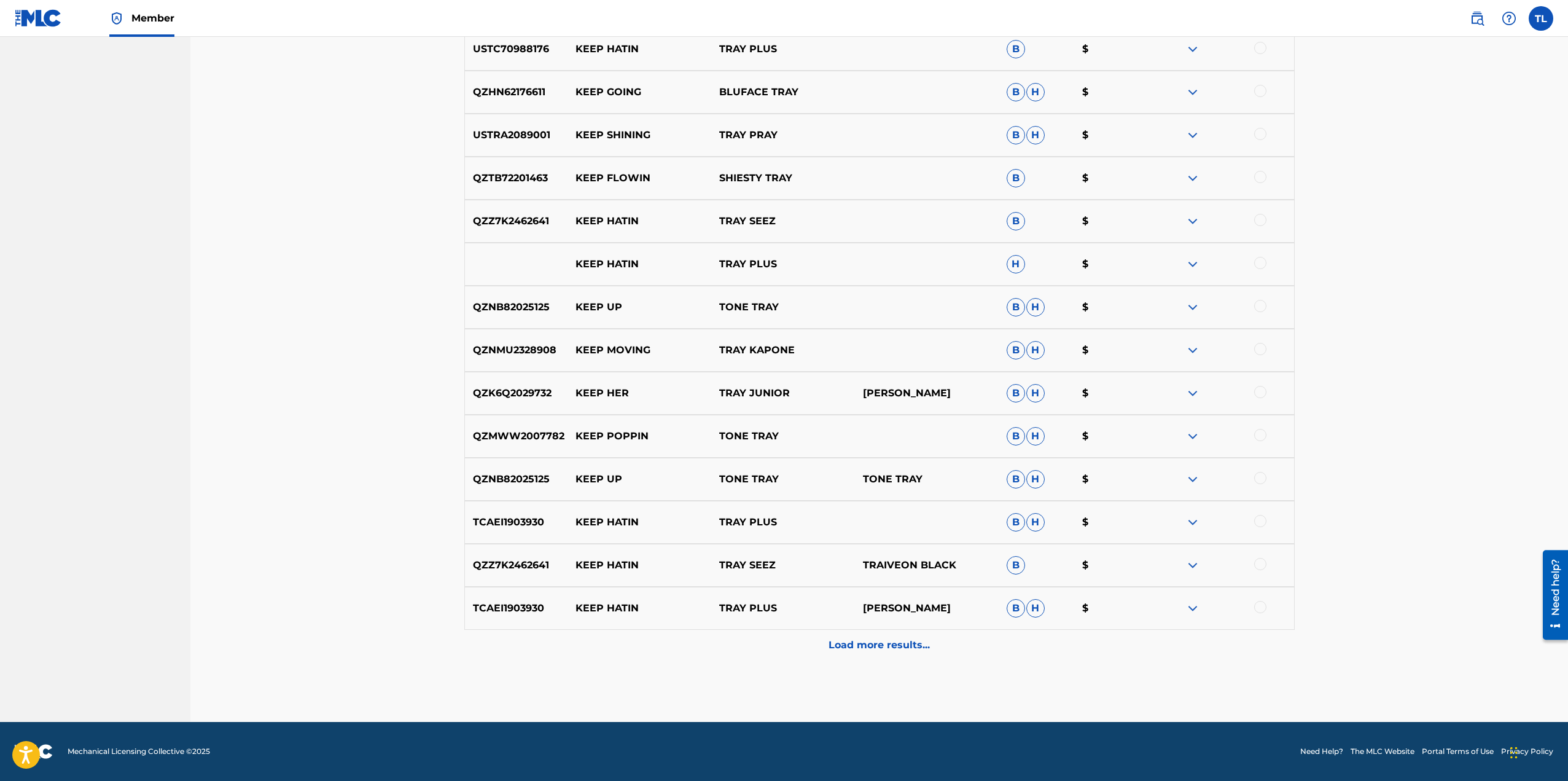
click at [888, 648] on p "Load more results..." at bounding box center [878, 645] width 101 height 14
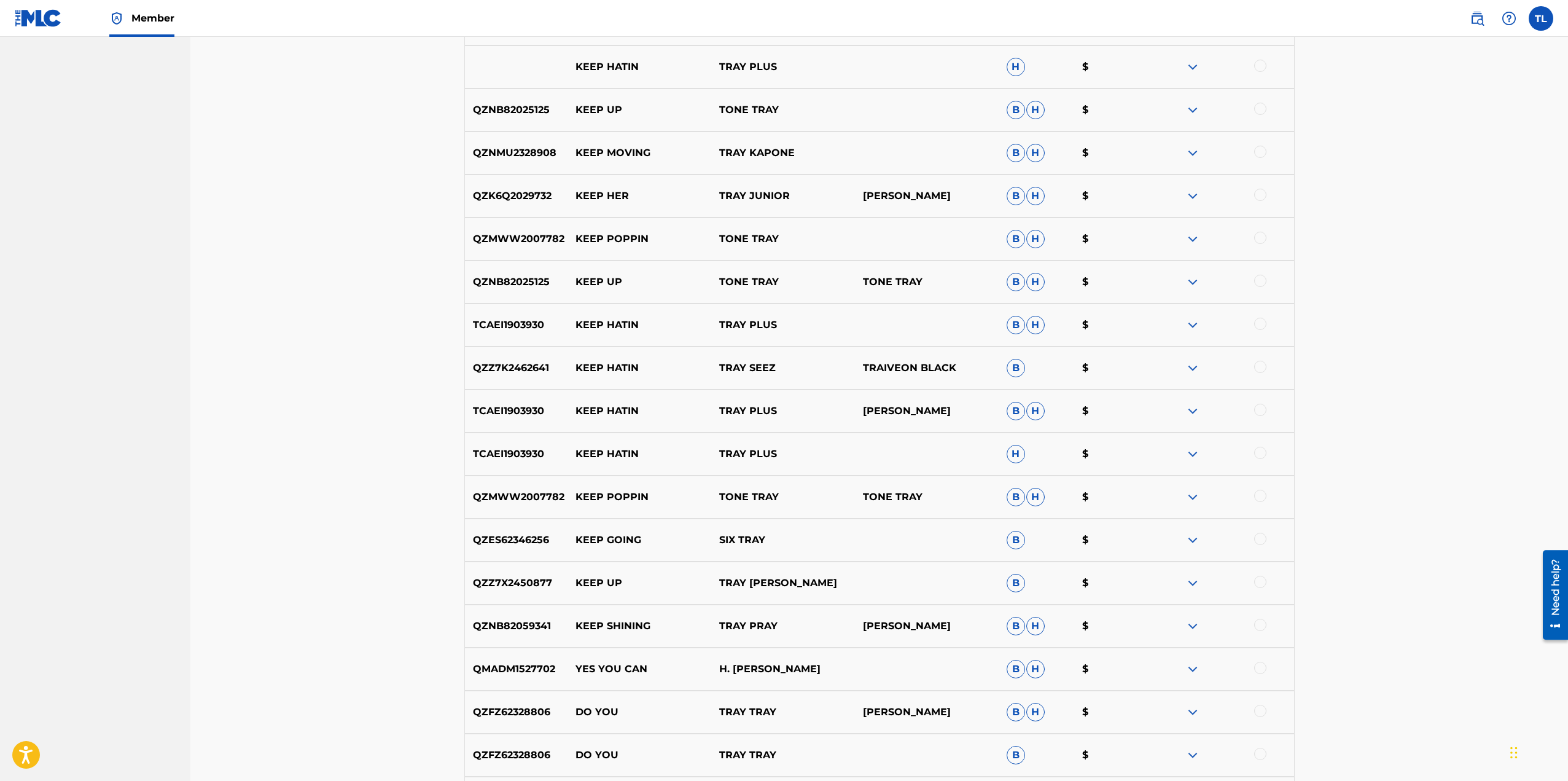
scroll to position [1535, 0]
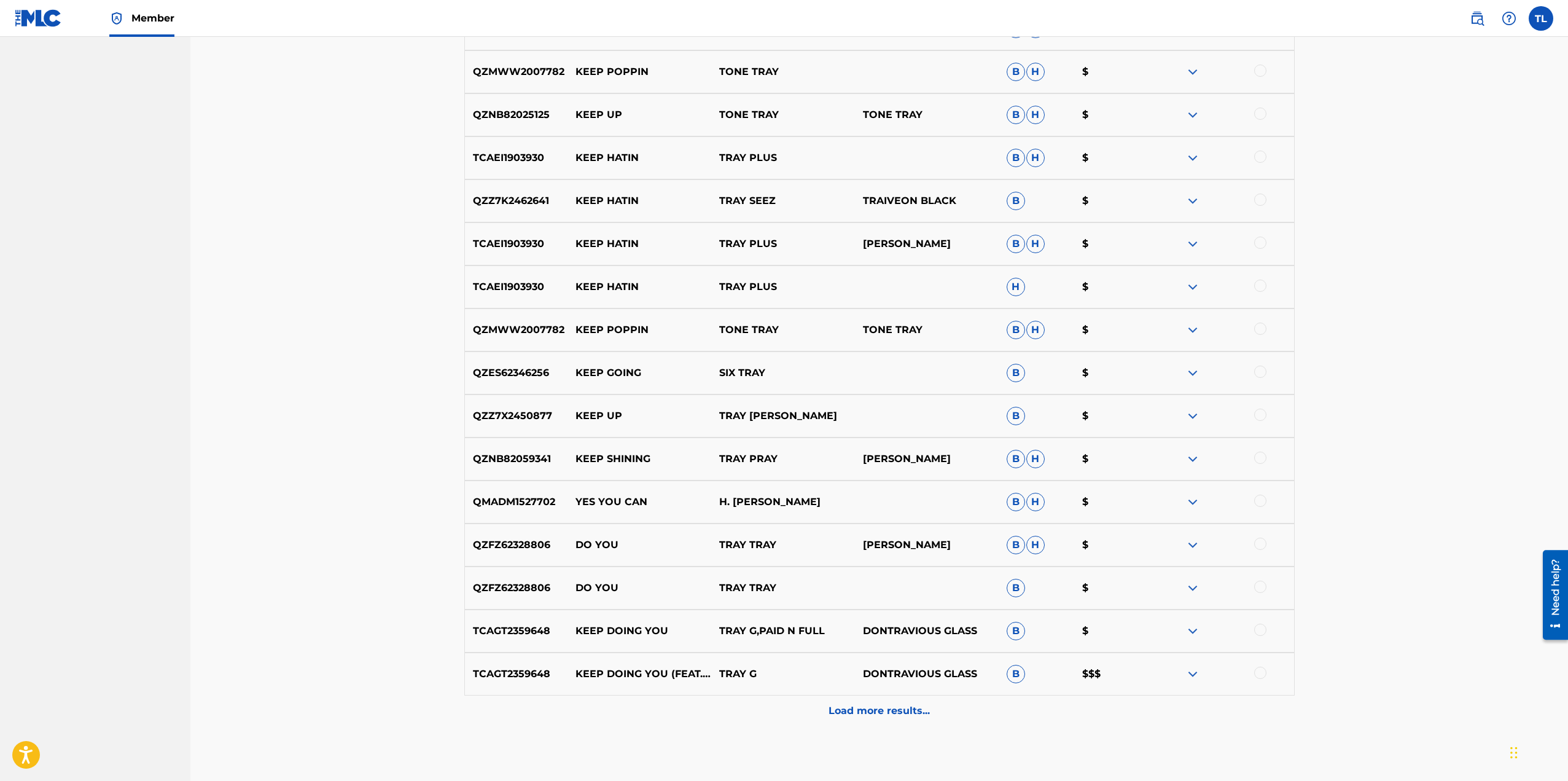
click at [891, 714] on p "Load more results..." at bounding box center [878, 710] width 101 height 14
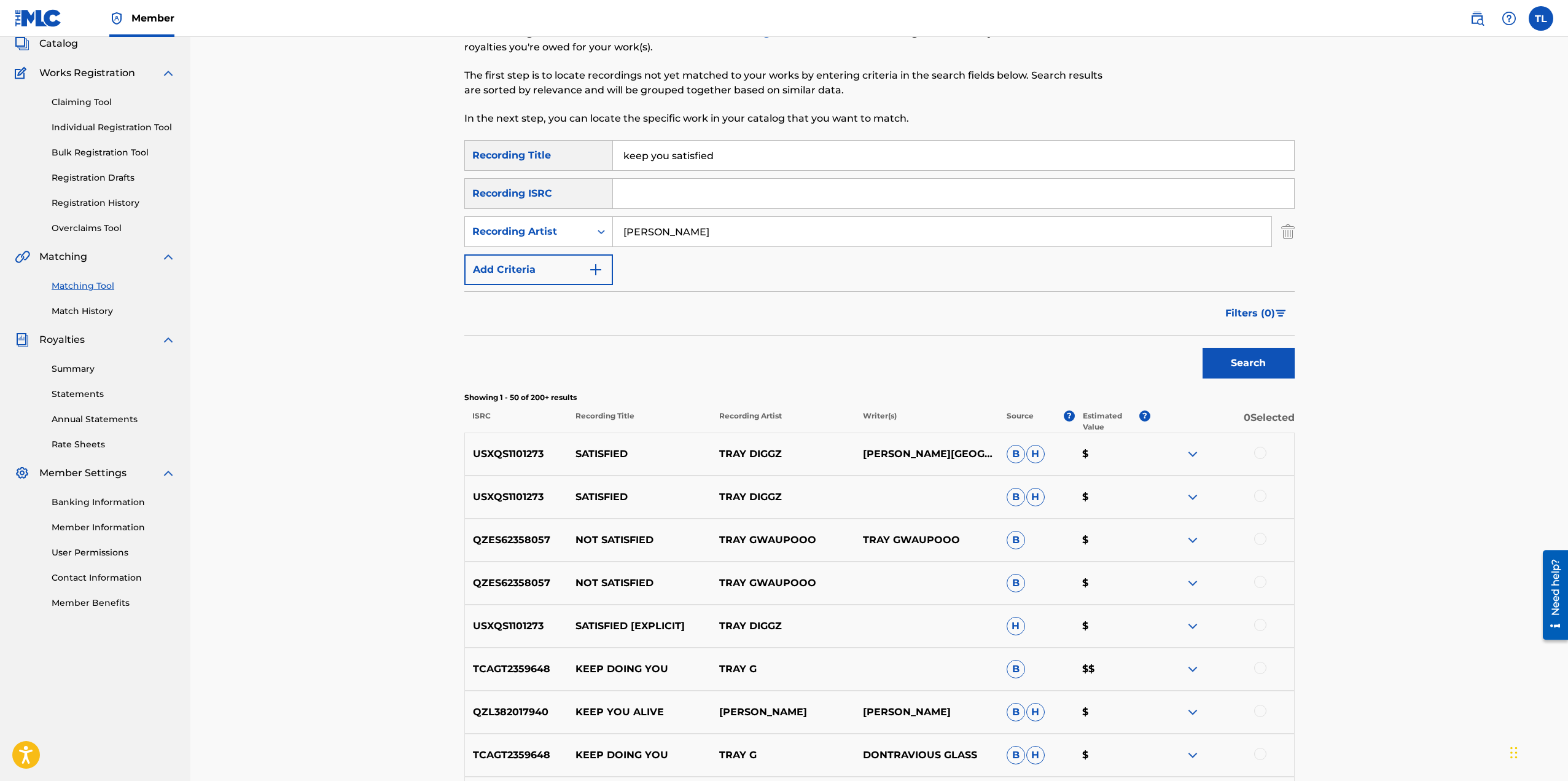
scroll to position [0, 0]
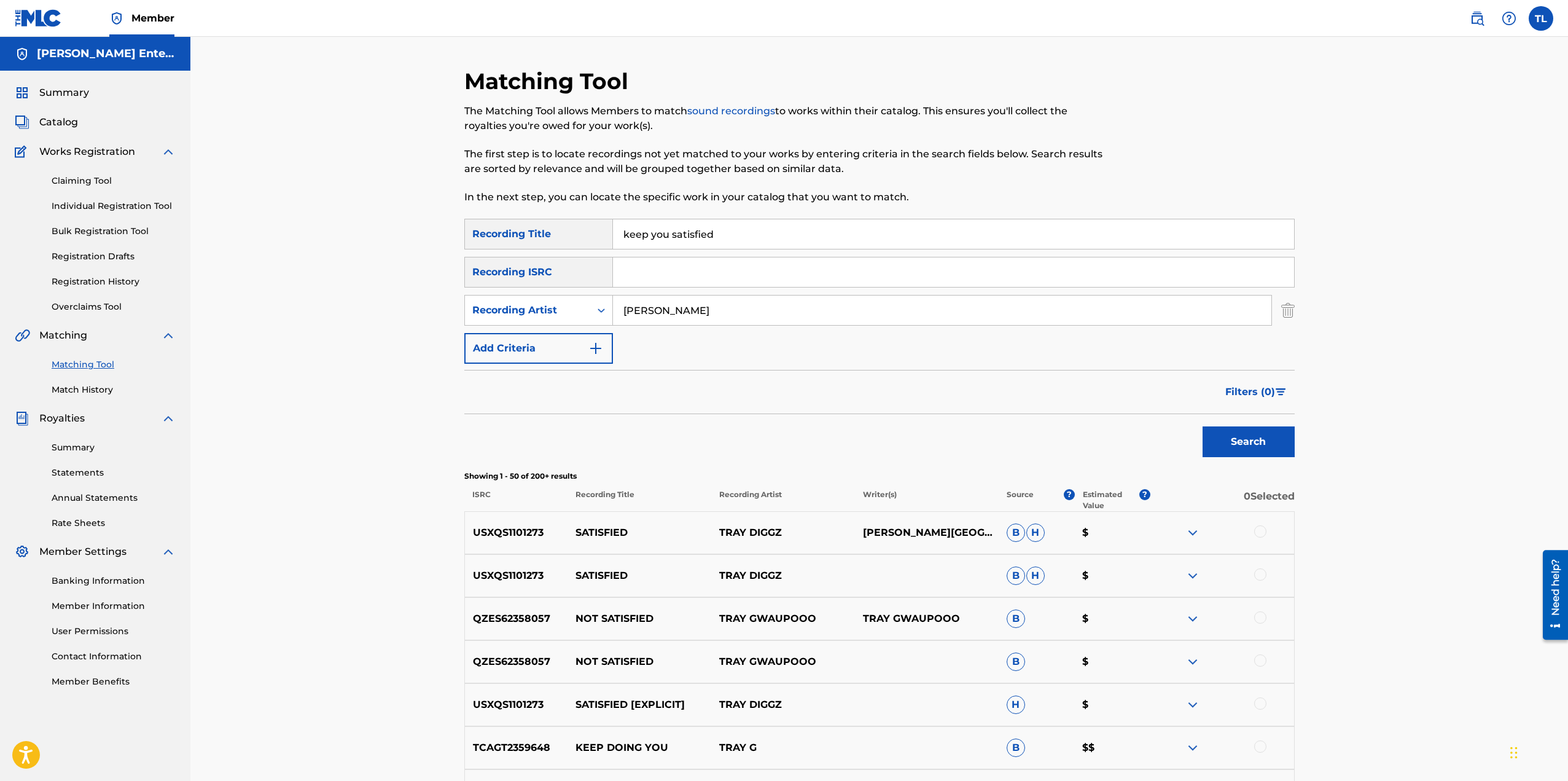
click at [91, 178] on link "Claiming Tool" at bounding box center [114, 181] width 124 height 13
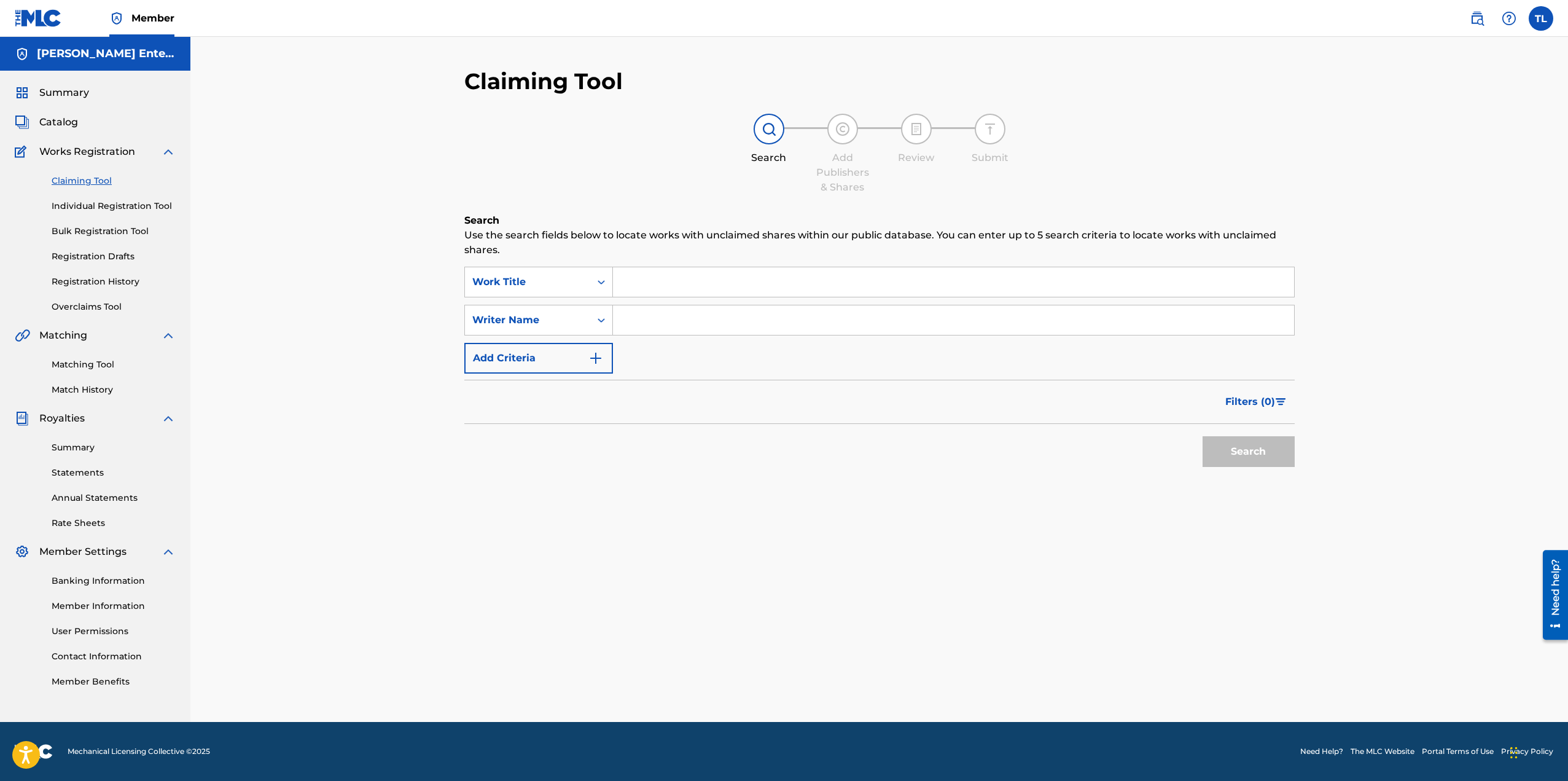
click at [91, 283] on link "Registration History" at bounding box center [114, 281] width 124 height 13
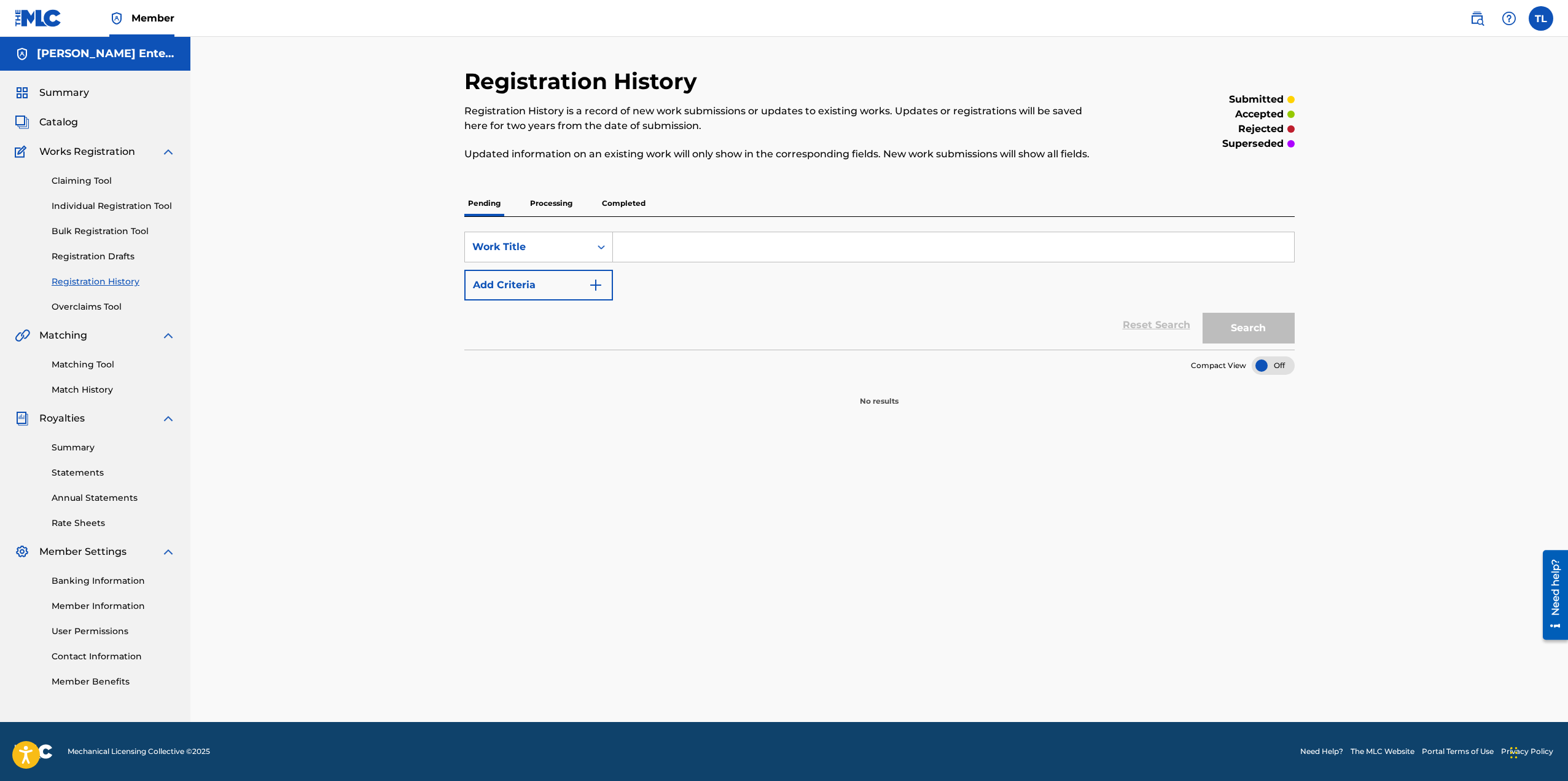
click at [619, 207] on p "Completed" at bounding box center [623, 203] width 51 height 26
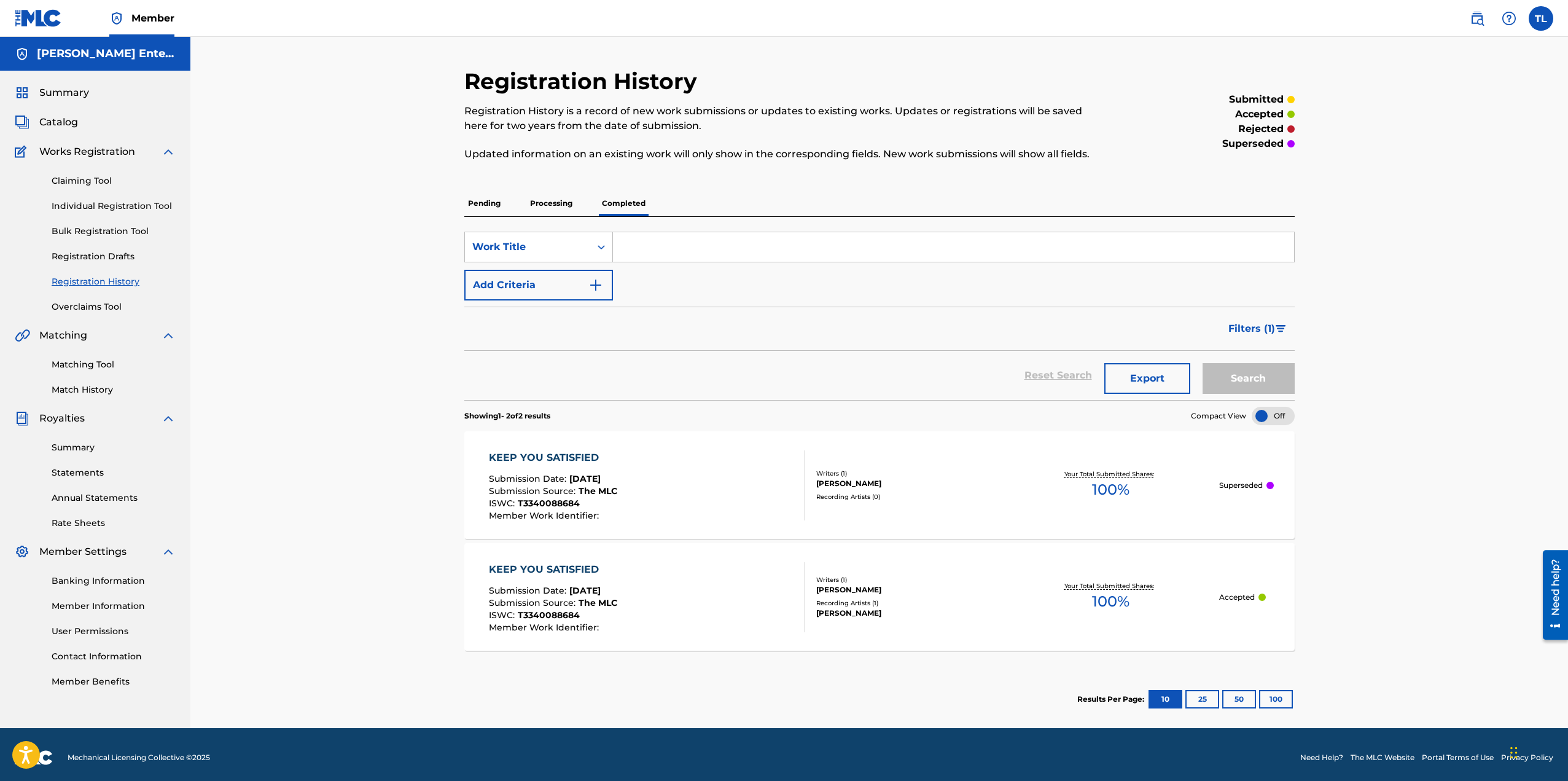
click at [545, 570] on div "KEEP YOU SATISFIED" at bounding box center [553, 569] width 128 height 14
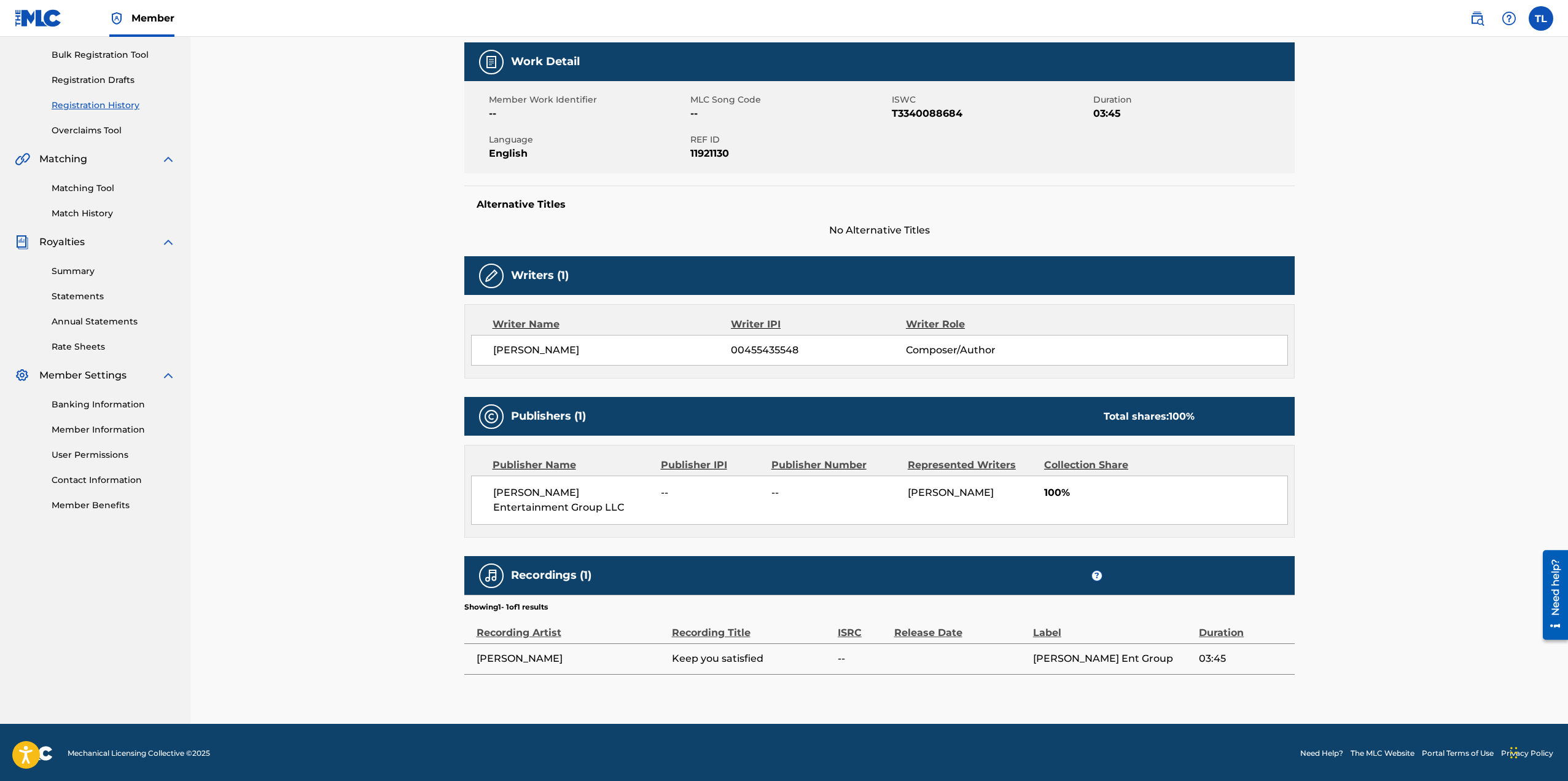
scroll to position [178, 0]
